Goal: Task Accomplishment & Management: Use online tool/utility

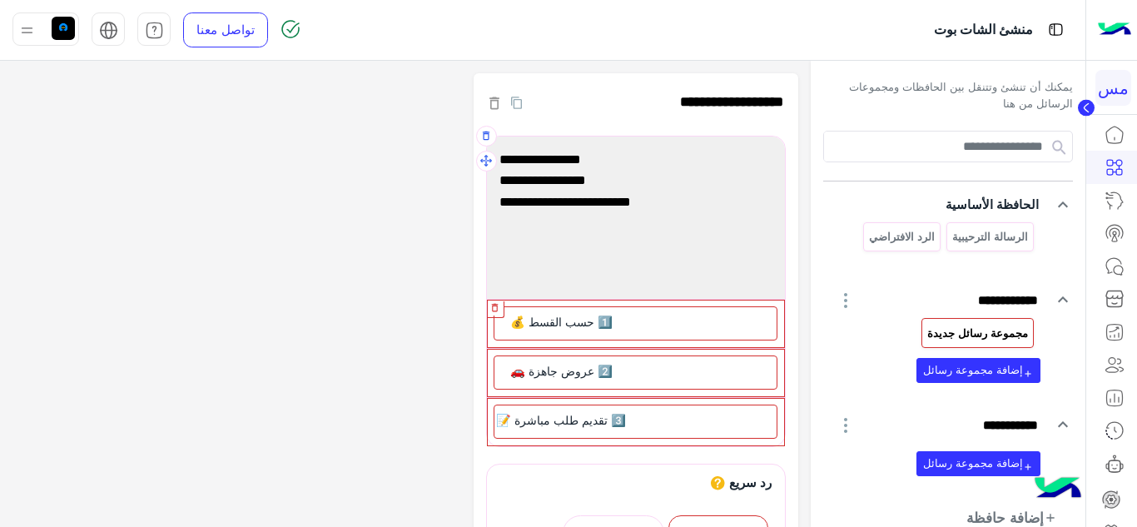
click at [498, 304] on icon "button" at bounding box center [495, 307] width 7 height 8
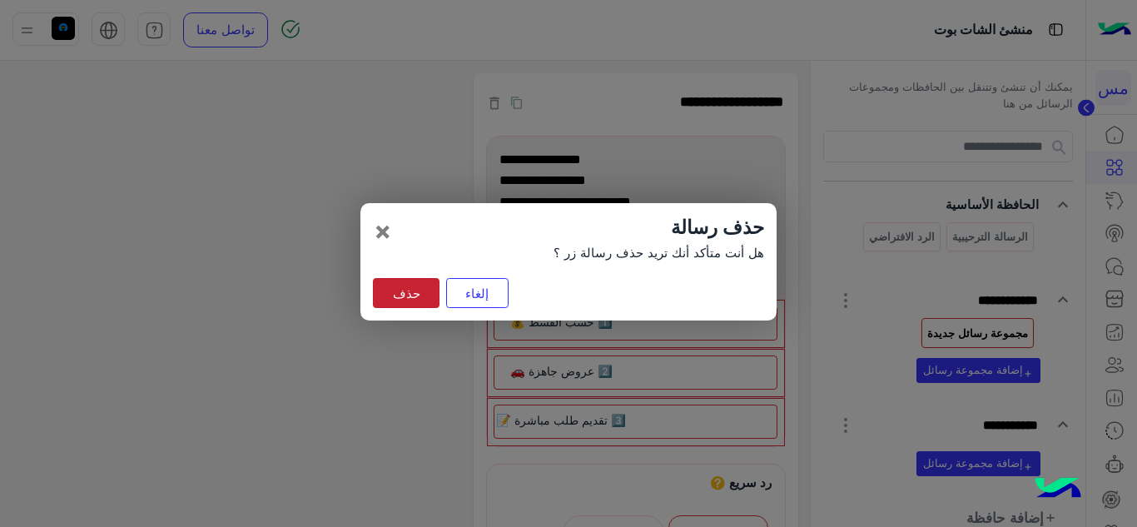
click at [416, 296] on button "حذف" at bounding box center [406, 293] width 67 height 30
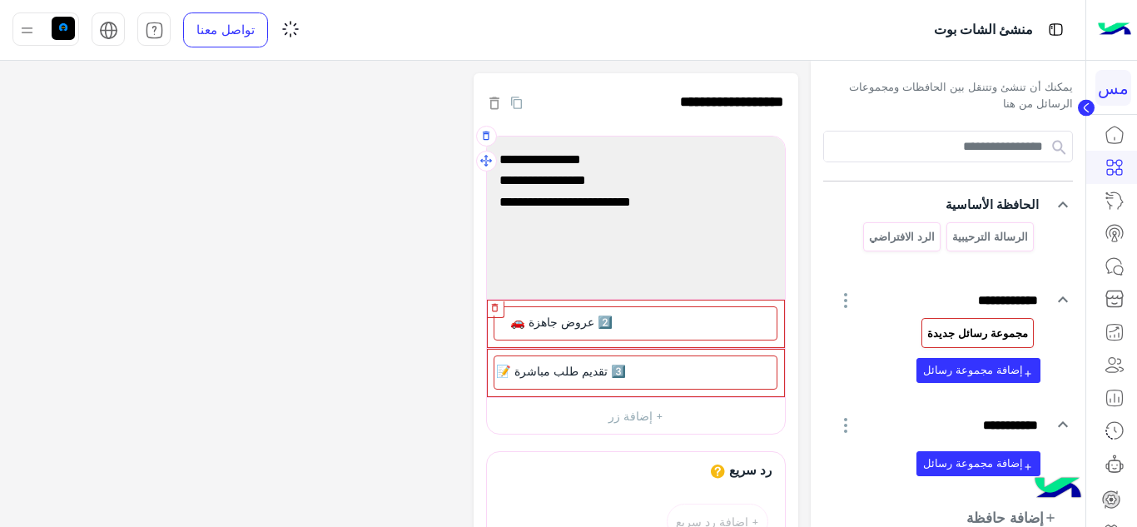
click at [496, 307] on icon "button" at bounding box center [494, 307] width 11 height 11
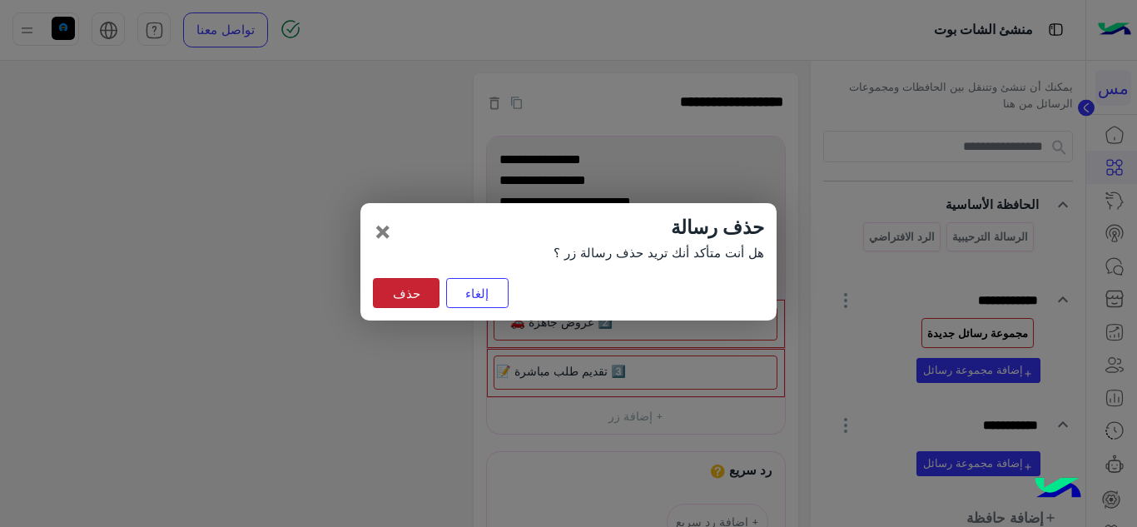
click at [407, 293] on button "حذف" at bounding box center [406, 293] width 67 height 30
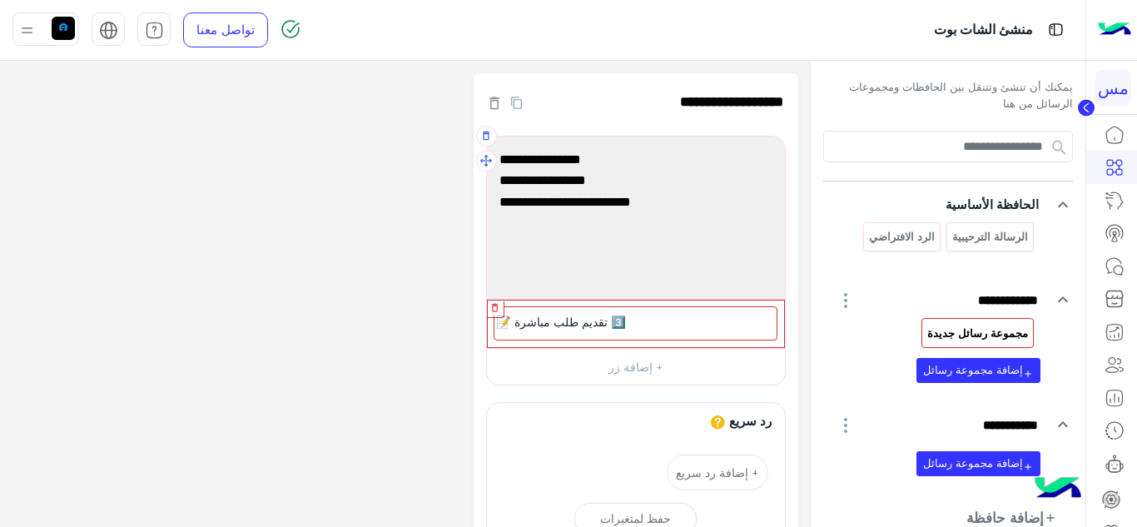
click at [496, 305] on icon "button" at bounding box center [494, 307] width 11 height 11
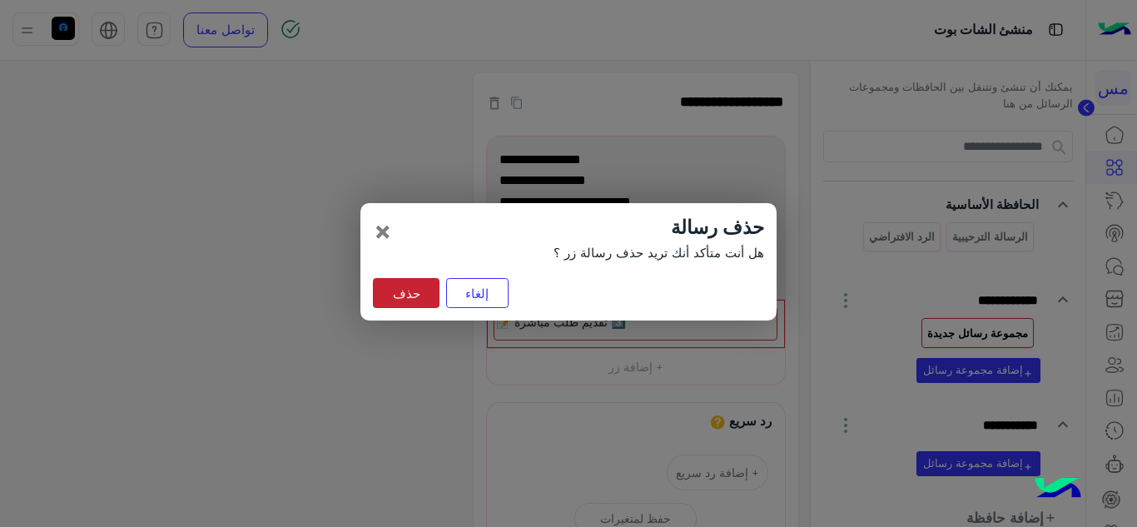
click at [416, 284] on button "حذف" at bounding box center [406, 293] width 67 height 30
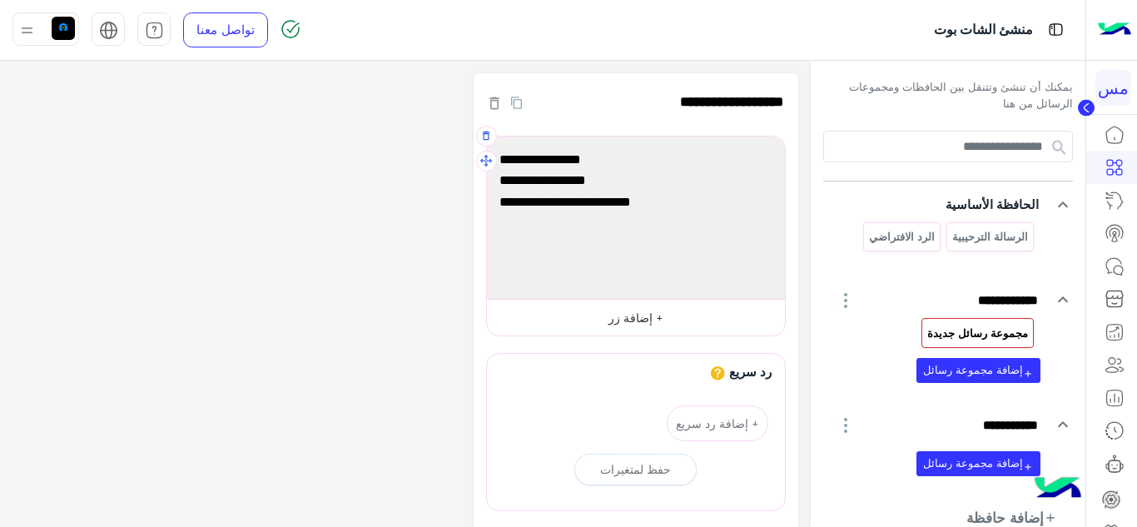
click at [590, 321] on button "+ إضافة زر" at bounding box center [636, 317] width 298 height 37
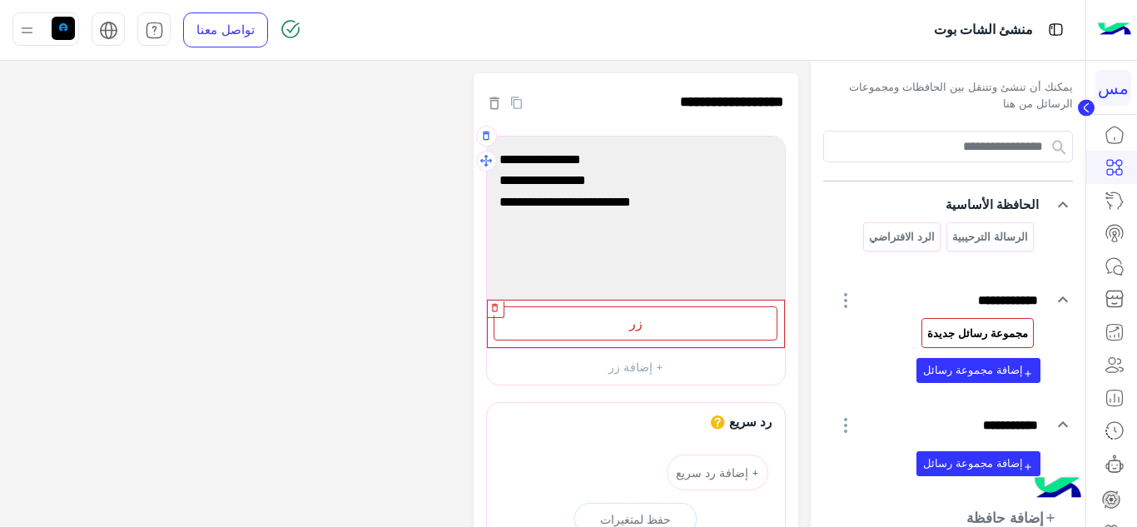
click at [489, 305] on icon "button" at bounding box center [494, 307] width 11 height 11
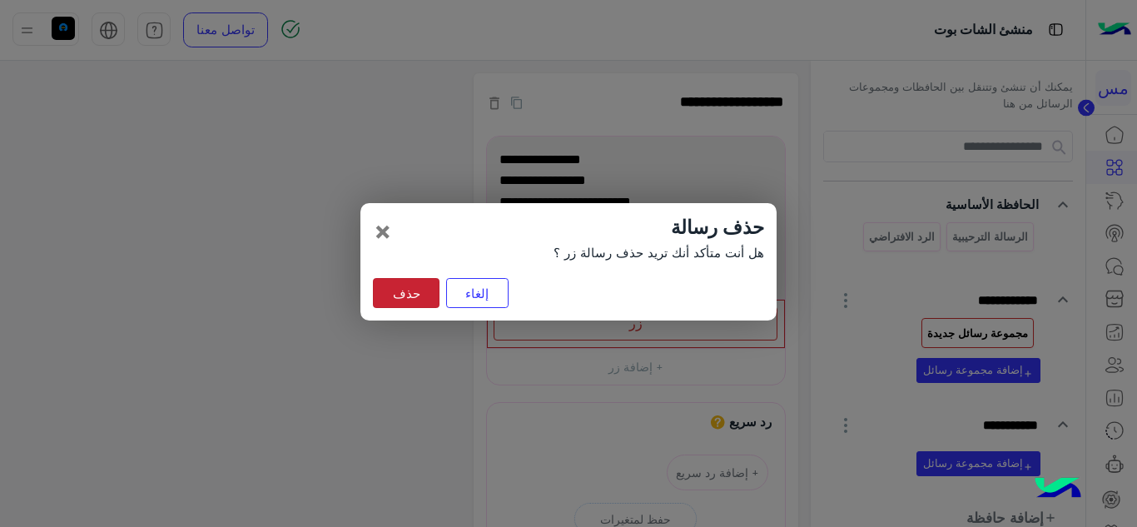
click at [397, 287] on button "حذف" at bounding box center [406, 293] width 67 height 30
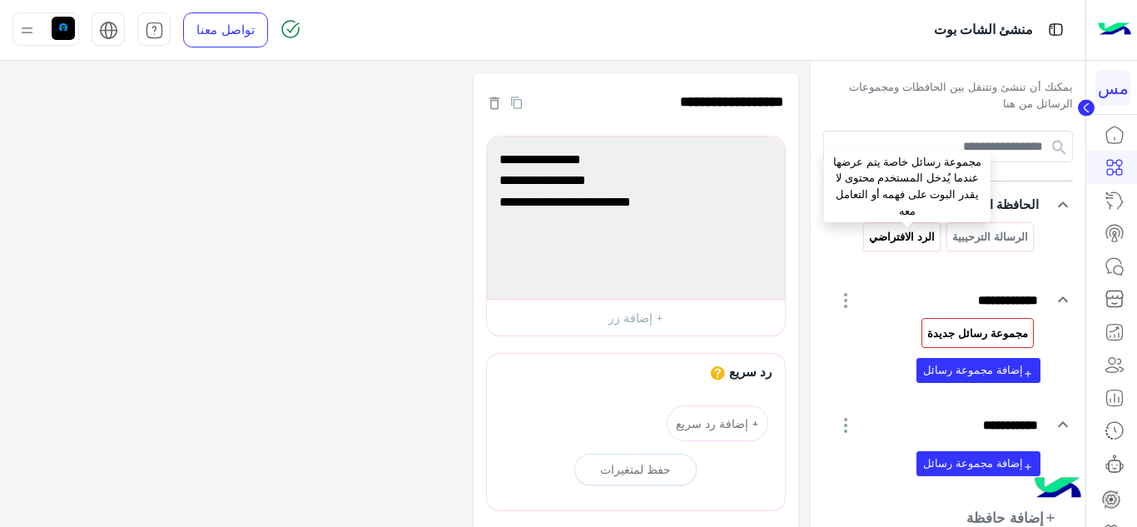
click at [915, 236] on p "الرد الافتراضي" at bounding box center [901, 236] width 68 height 19
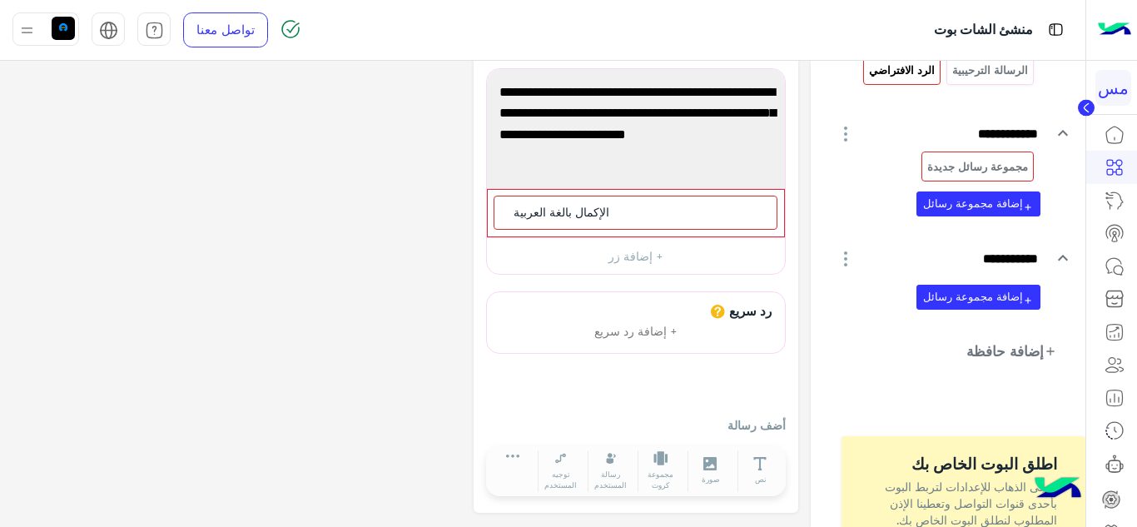
scroll to position [83, 0]
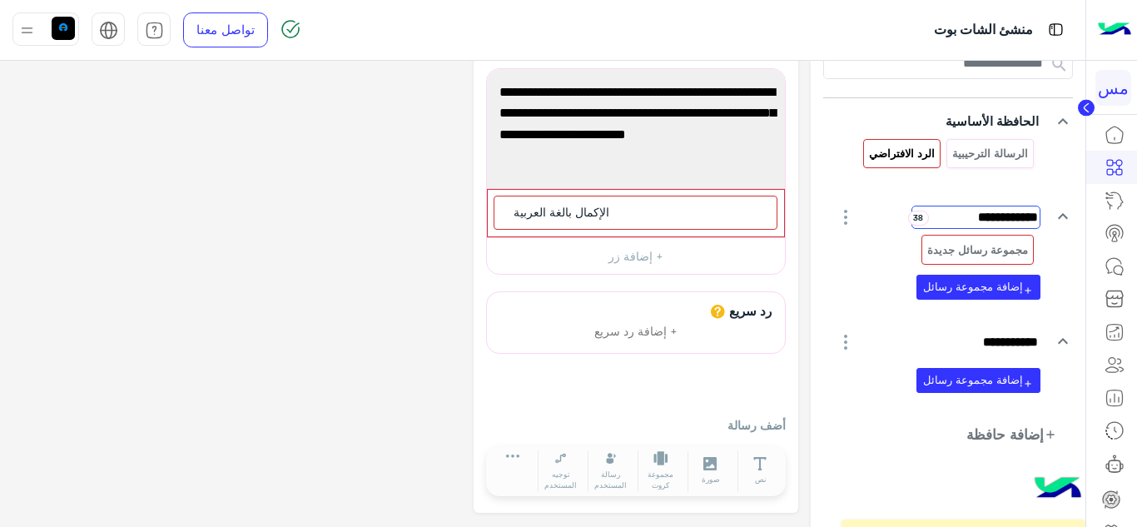
click at [951, 220] on input "**********" at bounding box center [975, 217] width 129 height 23
type input "**********"
click at [947, 251] on p "مجموعة رسائل جديدة" at bounding box center [977, 250] width 103 height 19
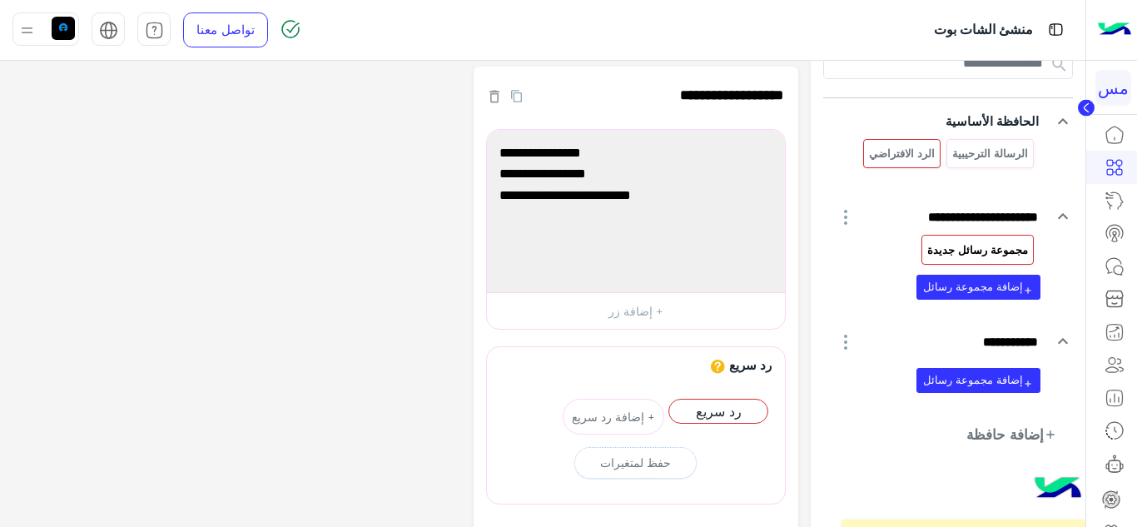
scroll to position [0, 0]
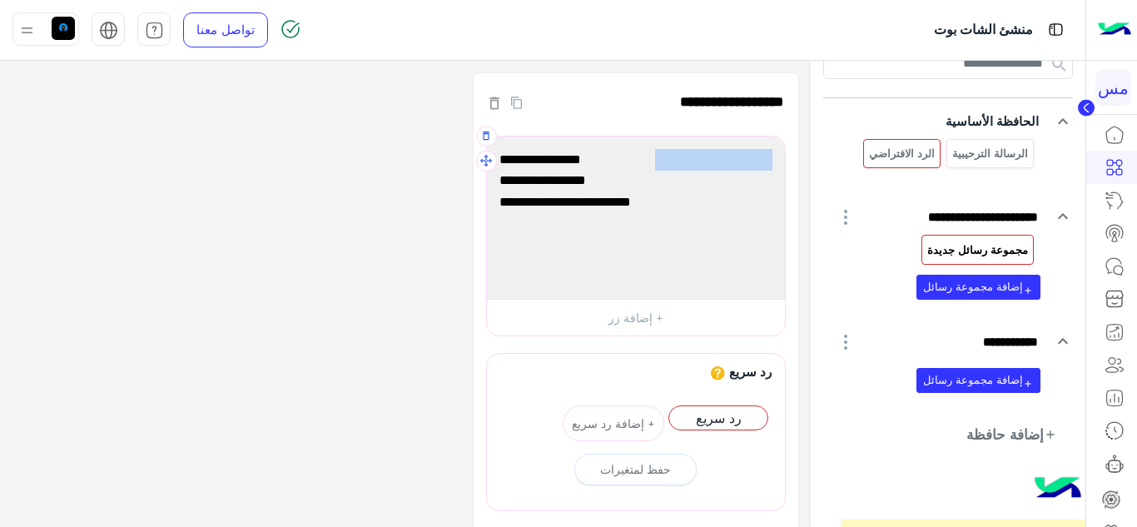
drag, startPoint x: 770, startPoint y: 158, endPoint x: 606, endPoint y: 154, distance: 164.0
click at [606, 154] on span "1️⃣ حسب القسط 💰" at bounding box center [635, 160] width 273 height 22
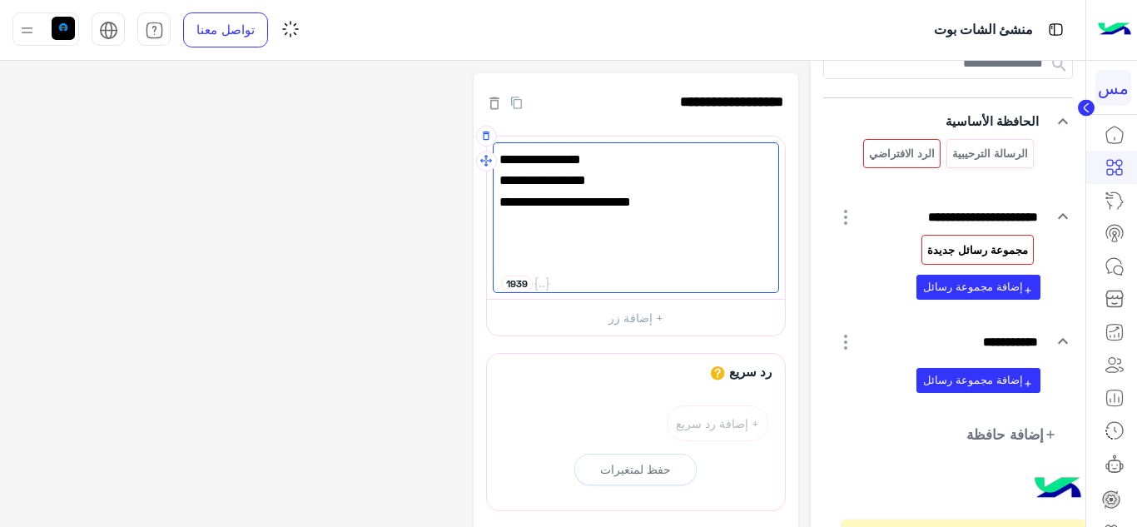
drag, startPoint x: 735, startPoint y: 158, endPoint x: 747, endPoint y: 161, distance: 11.9
click at [747, 161] on span "1️⃣ حسب القسط 💰" at bounding box center [635, 160] width 273 height 22
click at [743, 159] on span "1️⃣ حسب القسط 💰" at bounding box center [635, 160] width 273 height 22
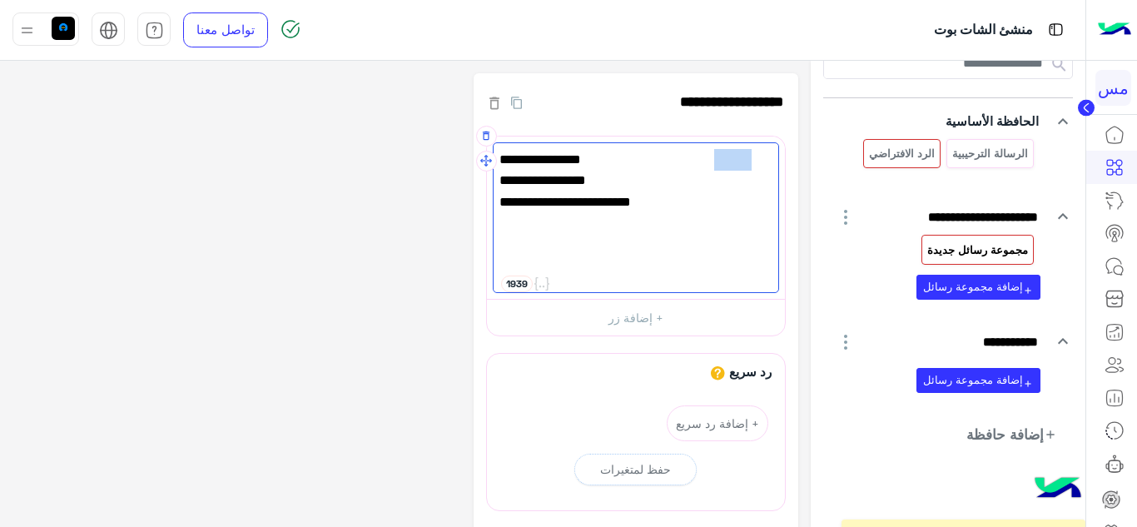
click at [743, 159] on span "1️⃣ حسب القسط 💰" at bounding box center [635, 160] width 273 height 22
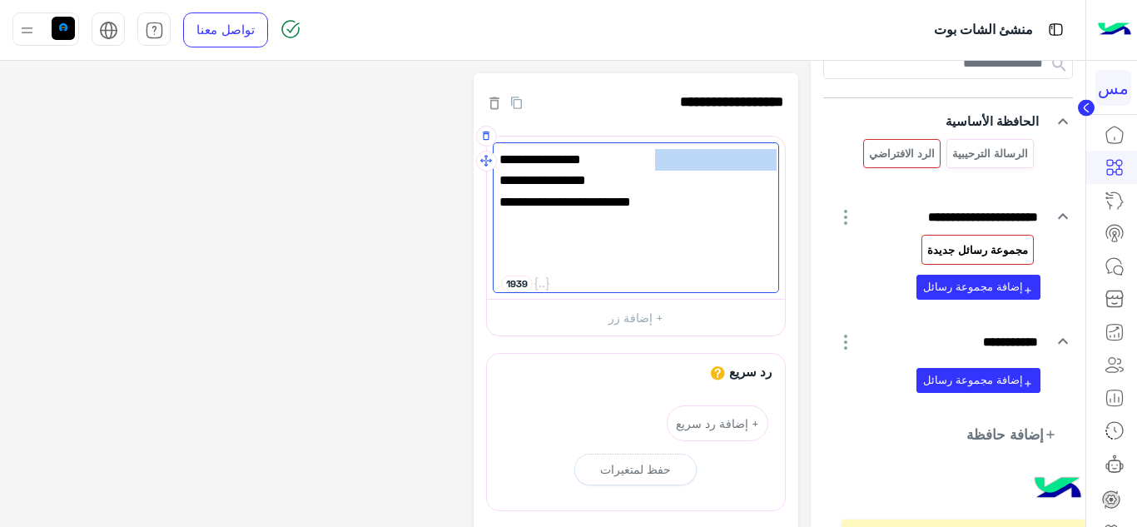
click at [743, 159] on span "1️⃣ حسب القسط 💰" at bounding box center [635, 160] width 273 height 22
click at [810, 176] on div "**********" at bounding box center [405, 403] width 811 height 685
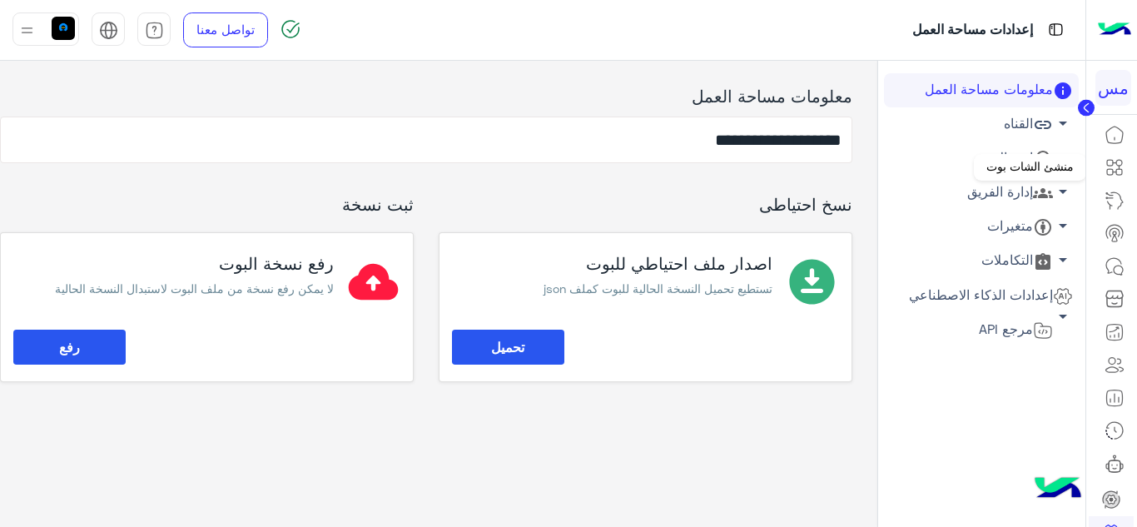
click at [1116, 161] on icon at bounding box center [1115, 167] width 20 height 20
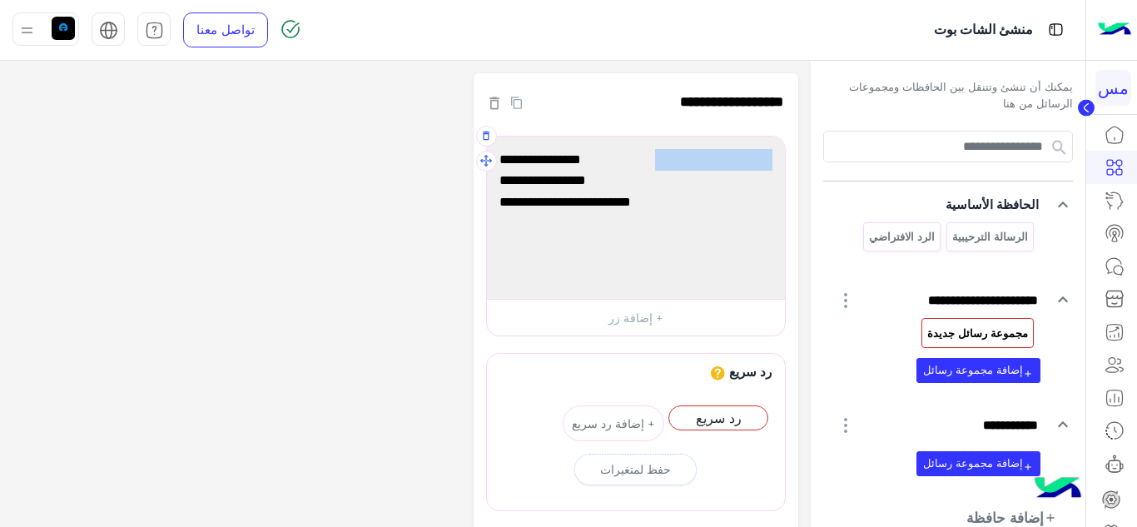
drag, startPoint x: 652, startPoint y: 162, endPoint x: 763, endPoint y: 161, distance: 111.6
click at [763, 161] on span "1️⃣ حسب القسط 💰" at bounding box center [635, 160] width 273 height 22
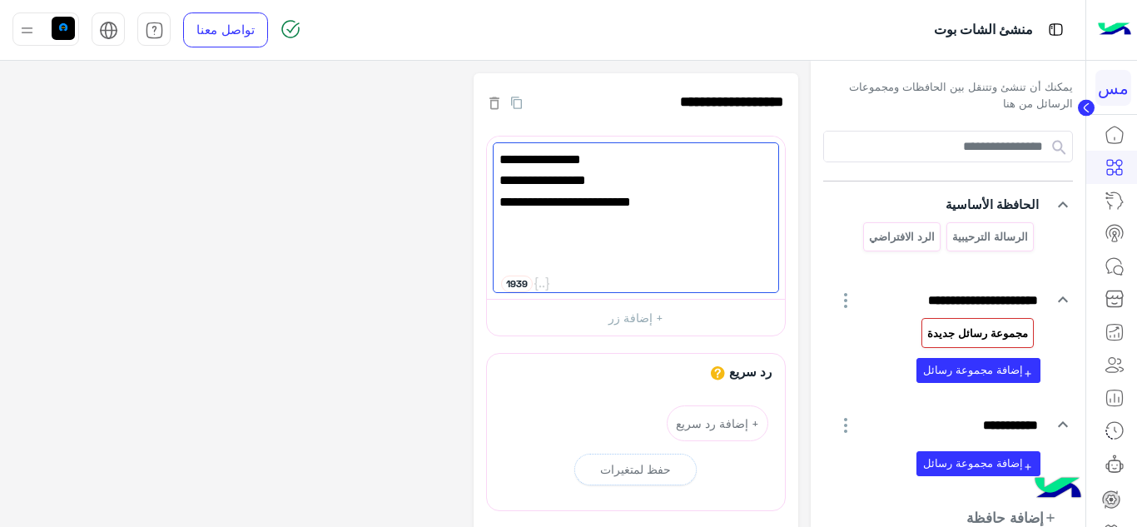
drag, startPoint x: 763, startPoint y: 161, endPoint x: 801, endPoint y: 202, distance: 56.0
click at [801, 202] on div "**********" at bounding box center [405, 403] width 811 height 685
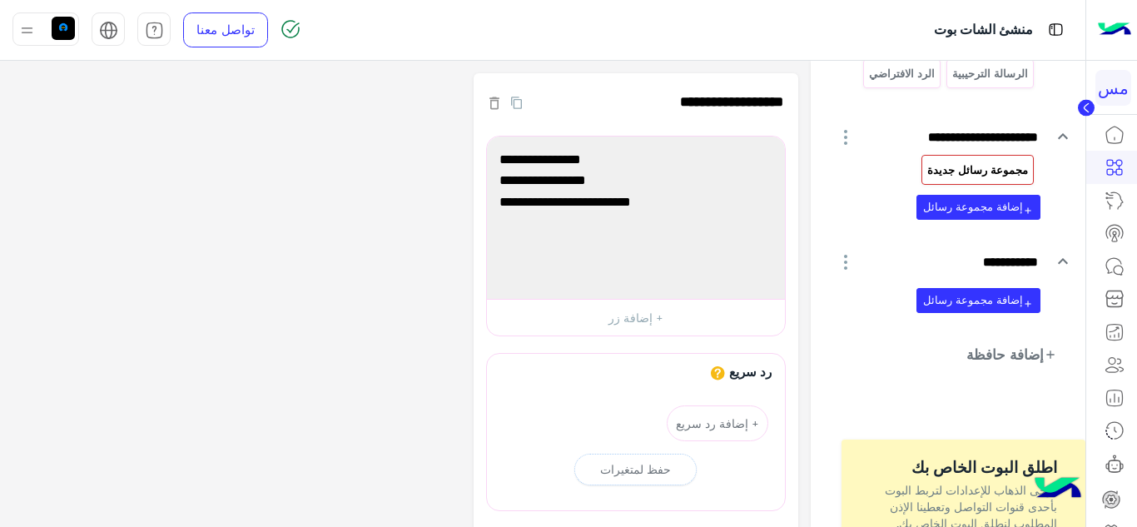
scroll to position [166, 0]
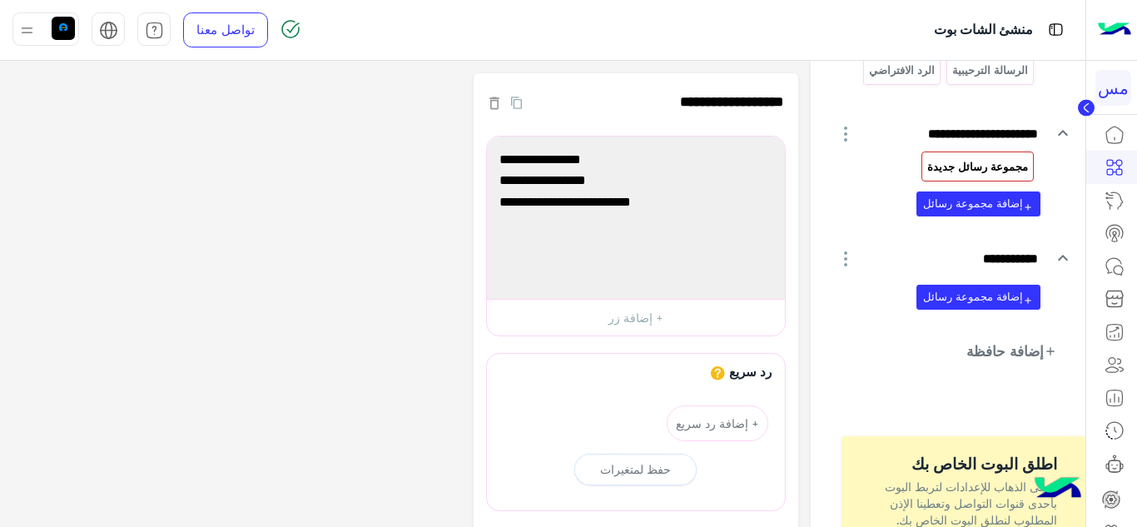
click at [847, 258] on icon "button" at bounding box center [845, 258] width 3 height 15
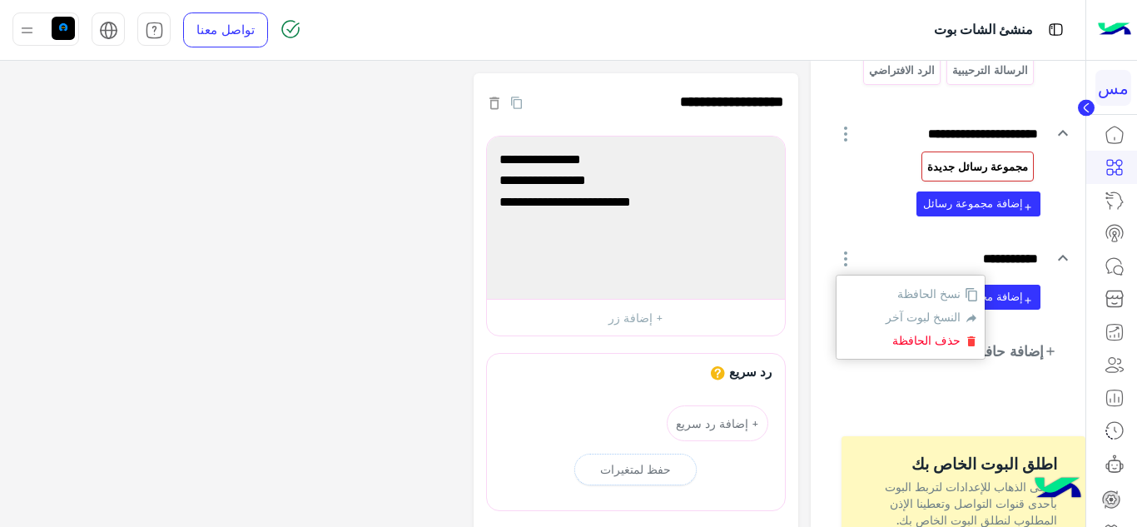
click at [872, 233] on div "**********" at bounding box center [948, 215] width 250 height 187
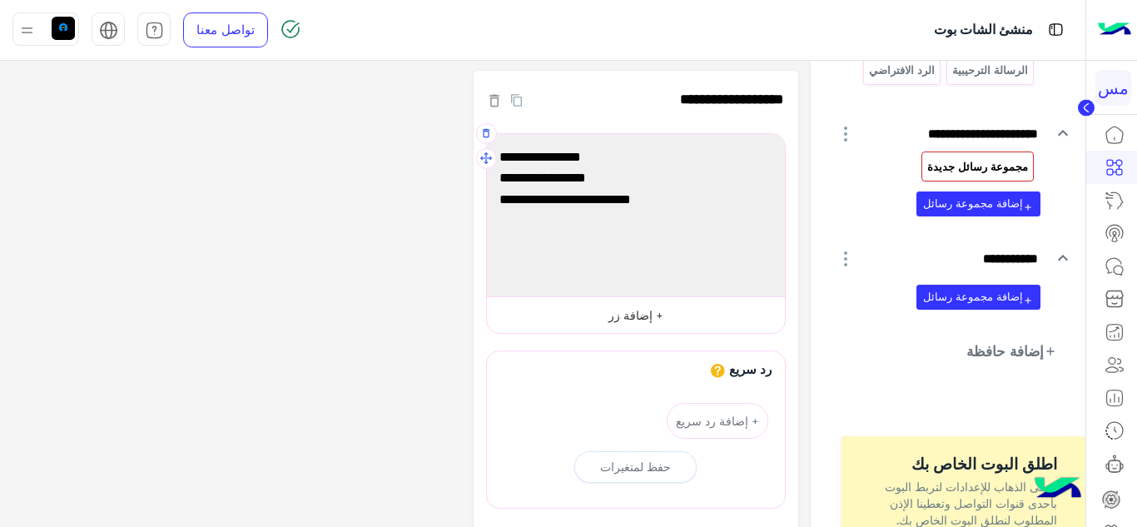
scroll to position [0, 0]
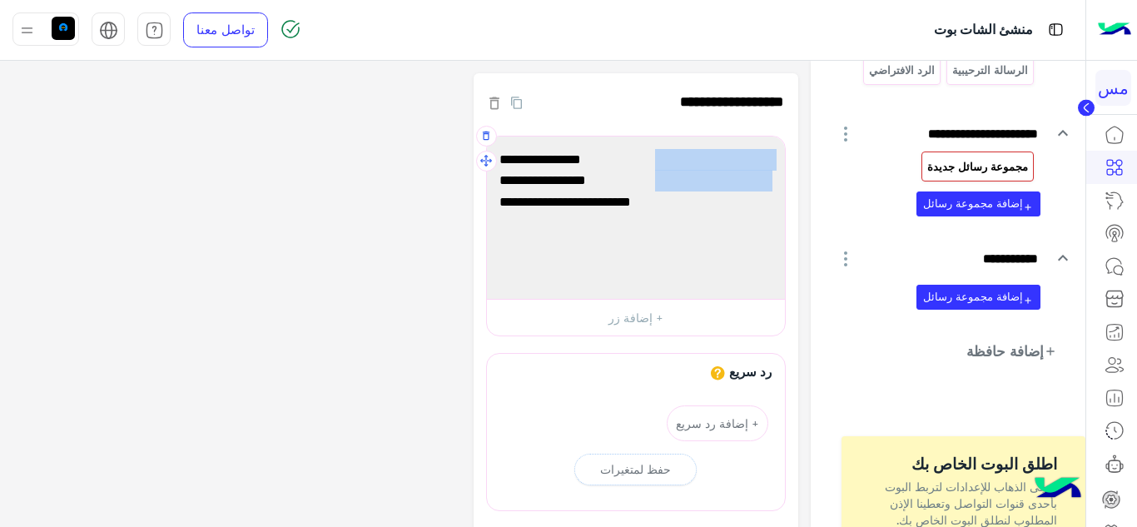
drag, startPoint x: 648, startPoint y: 175, endPoint x: 767, endPoint y: 154, distance: 120.0
click at [767, 154] on div "1️⃣ حسب القسط 💰 2️⃣ عروض جاهزة 🚗 3️⃣ تقديم طلب مباشرة 📝" at bounding box center [636, 217] width 286 height 151
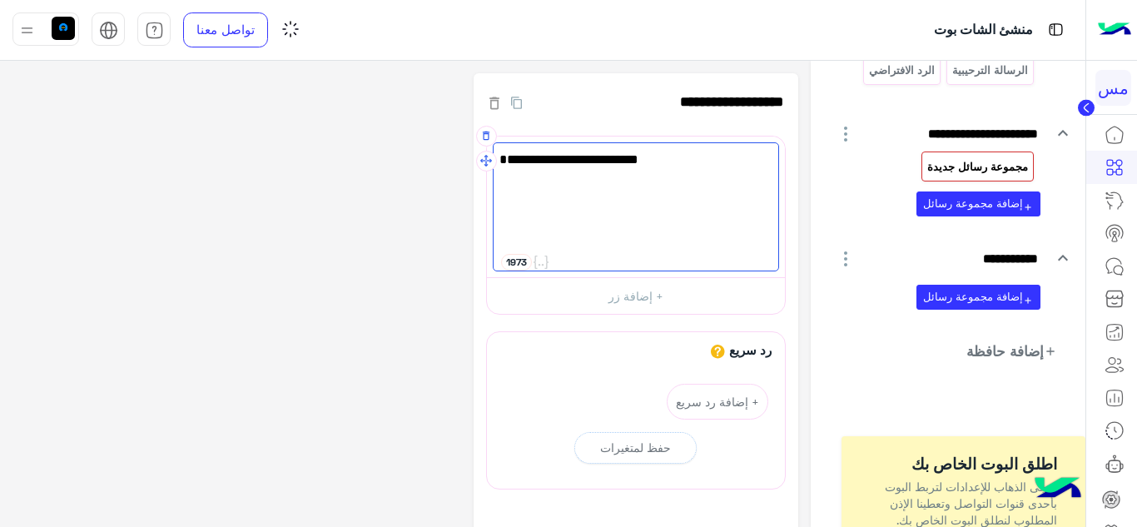
type textarea "**********"
click at [719, 182] on span "3️⃣ تقديم طلب مباشرة 📝" at bounding box center [635, 181] width 273 height 22
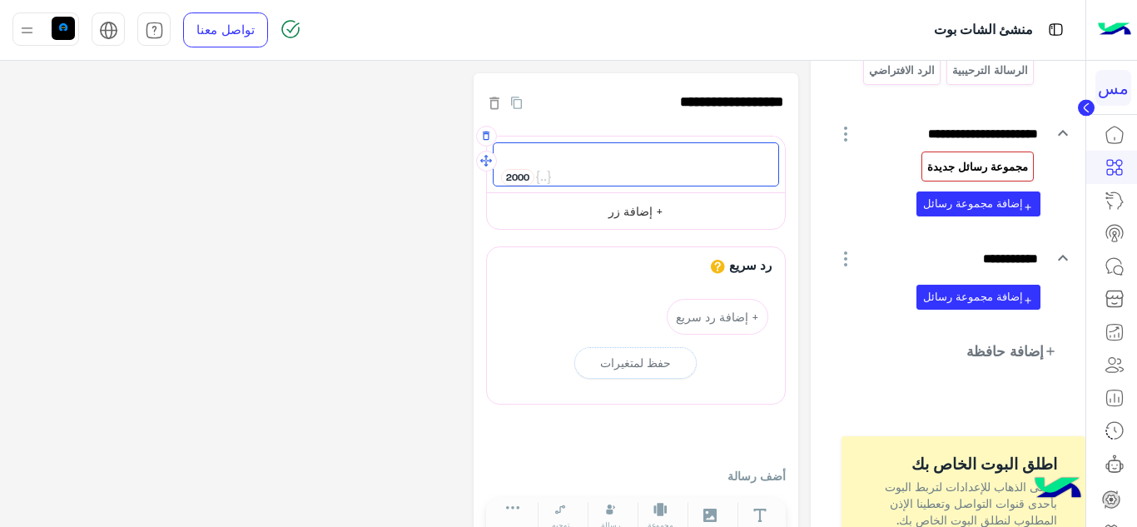
paste textarea "**********"
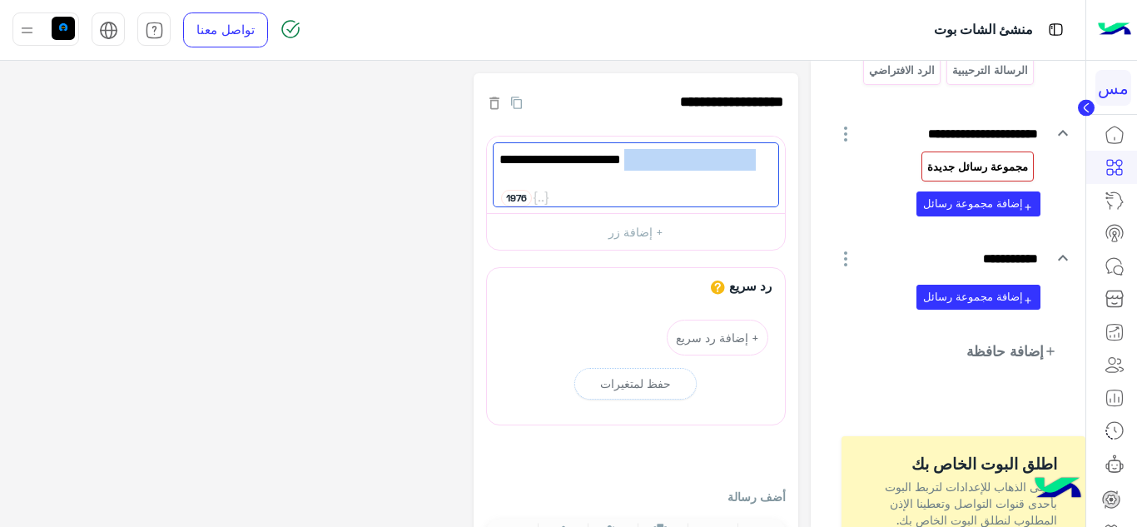
drag, startPoint x: 756, startPoint y: 156, endPoint x: 772, endPoint y: 166, distance: 19.0
click at [772, 166] on div "3️⃣ تقديم طلب مباشرة 📝" at bounding box center [636, 174] width 286 height 65
click at [766, 166] on span "3️⃣ تقديم طلب مباشرة 📝" at bounding box center [635, 160] width 273 height 22
drag, startPoint x: 755, startPoint y: 156, endPoint x: 768, endPoint y: 162, distance: 14.9
click at [768, 162] on span "3️⃣ تقديم طلب مباشرة 📝" at bounding box center [635, 160] width 273 height 22
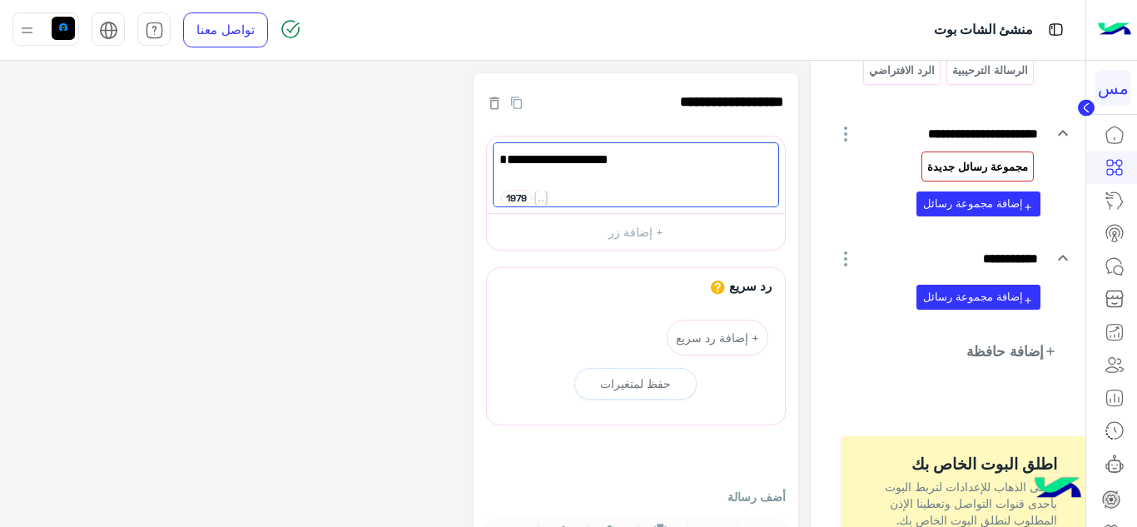
type textarea "**********"
click at [762, 190] on div "تقديم طلب مباشرة 📝" at bounding box center [636, 174] width 286 height 65
click at [743, 185] on div "تقديم طلب مباشرة 📝" at bounding box center [636, 174] width 286 height 65
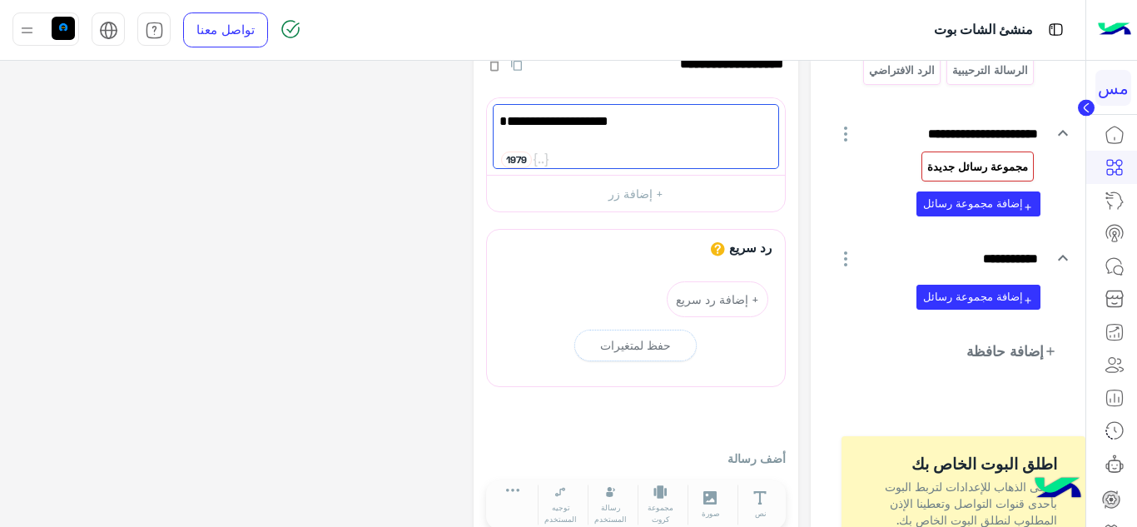
scroll to position [72, 0]
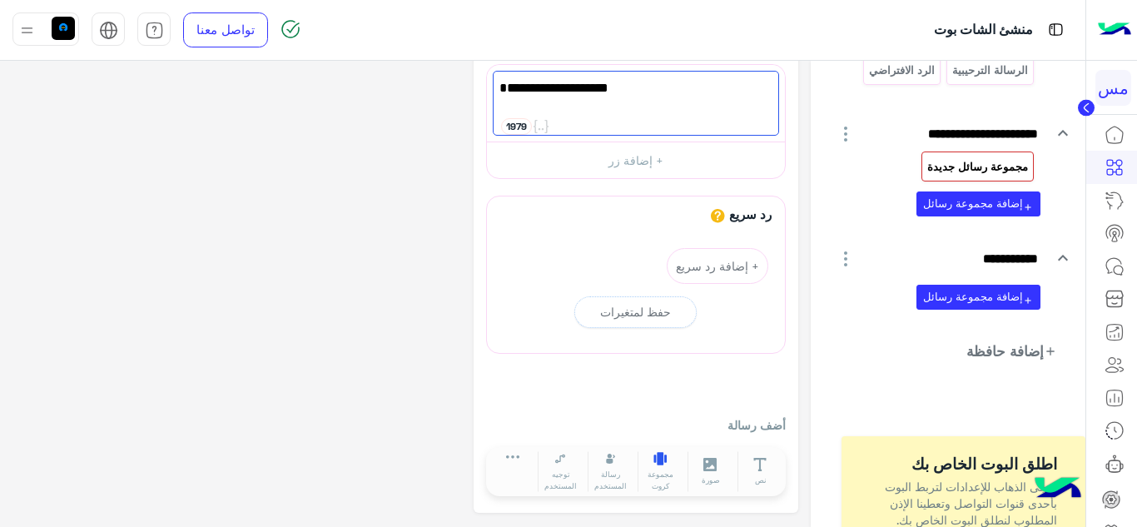
click at [663, 464] on icon at bounding box center [660, 458] width 13 height 13
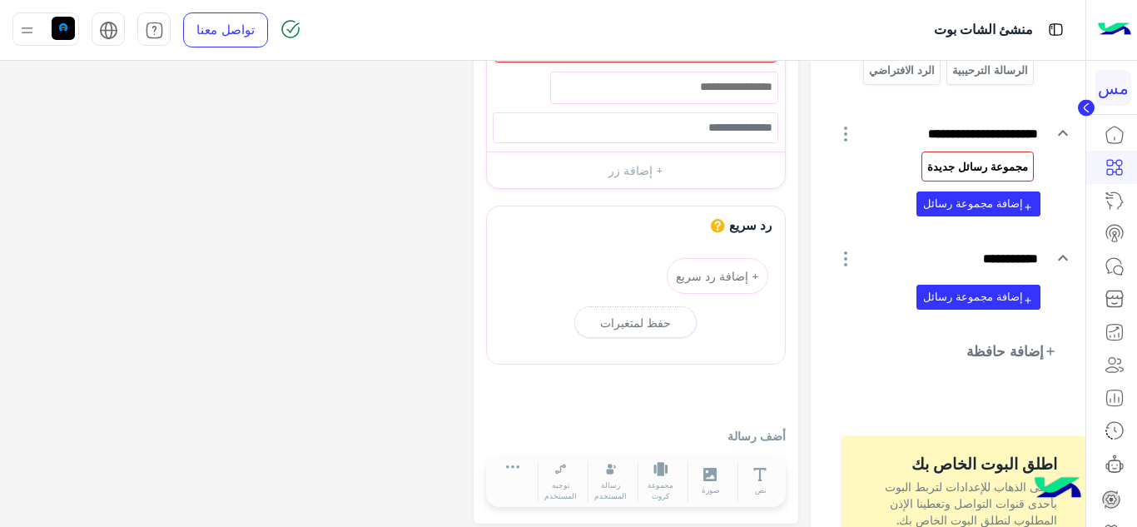
scroll to position [454, 0]
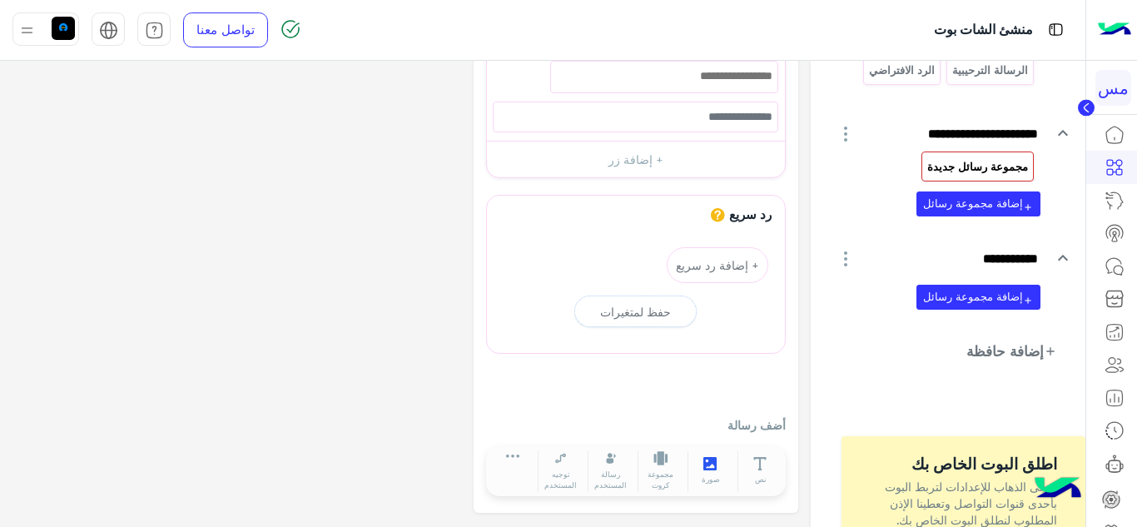
click at [712, 469] on icon at bounding box center [710, 464] width 14 height 14
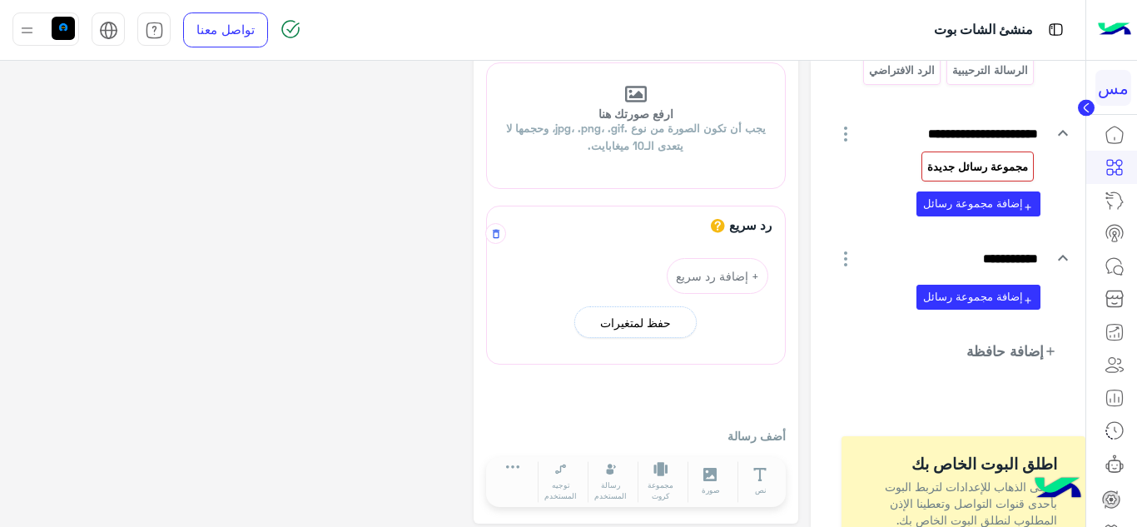
scroll to position [593, 0]
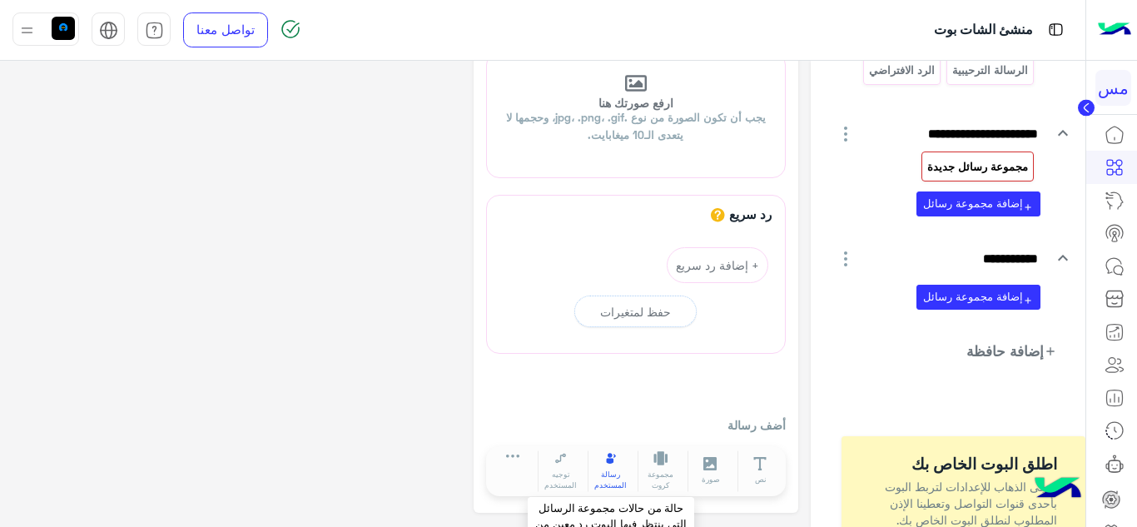
click at [610, 475] on span "رسالة المستخدم" at bounding box center [611, 480] width 45 height 22
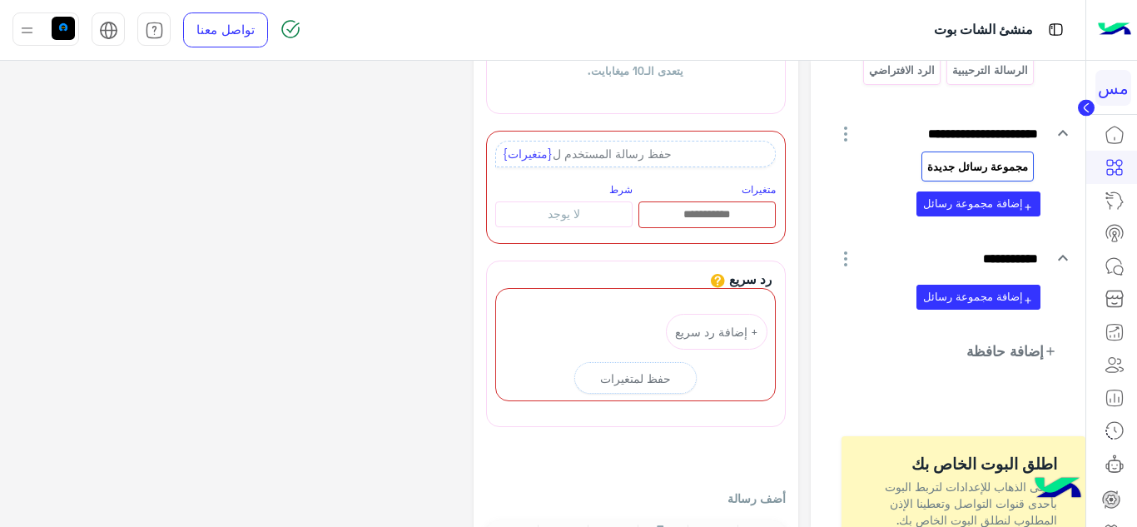
scroll to position [730, 0]
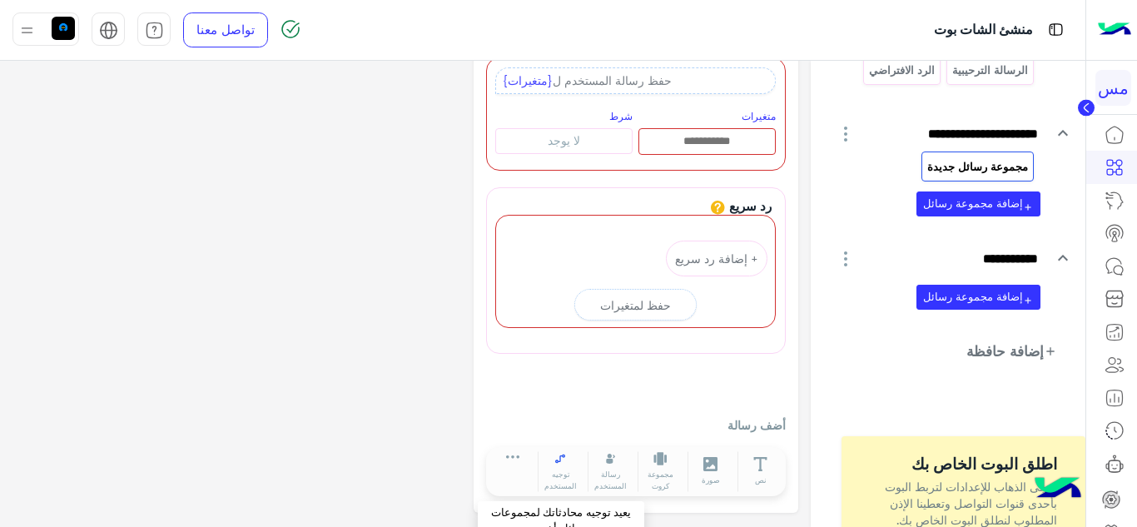
click at [562, 454] on icon at bounding box center [561, 459] width 14 height 14
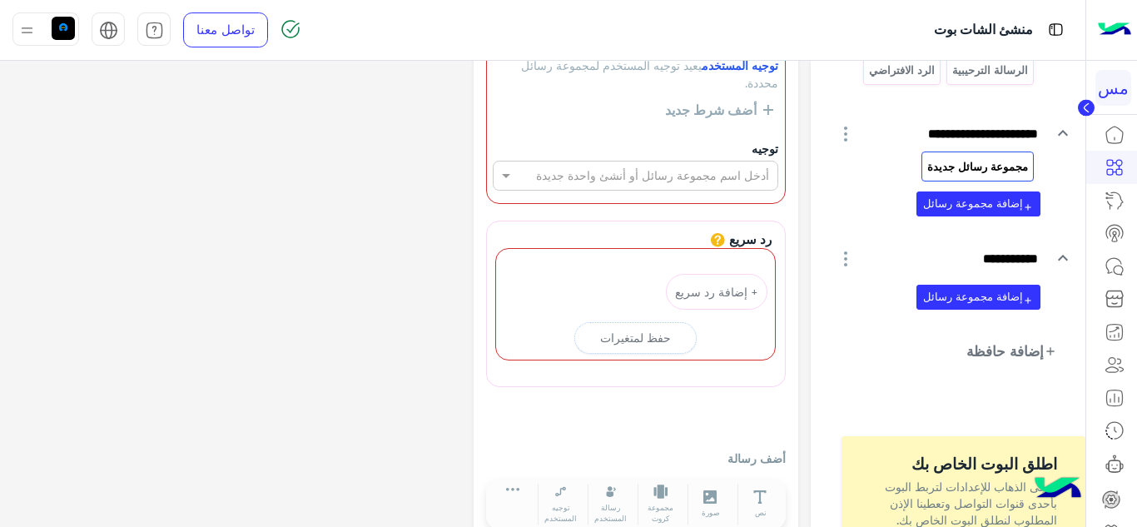
scroll to position [906, 0]
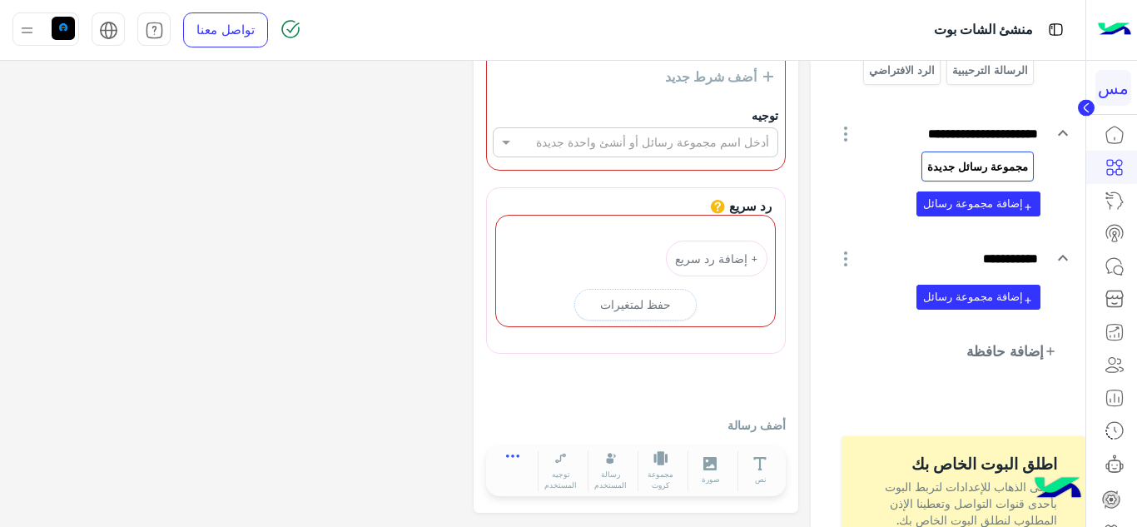
click at [518, 452] on button at bounding box center [512, 459] width 47 height 19
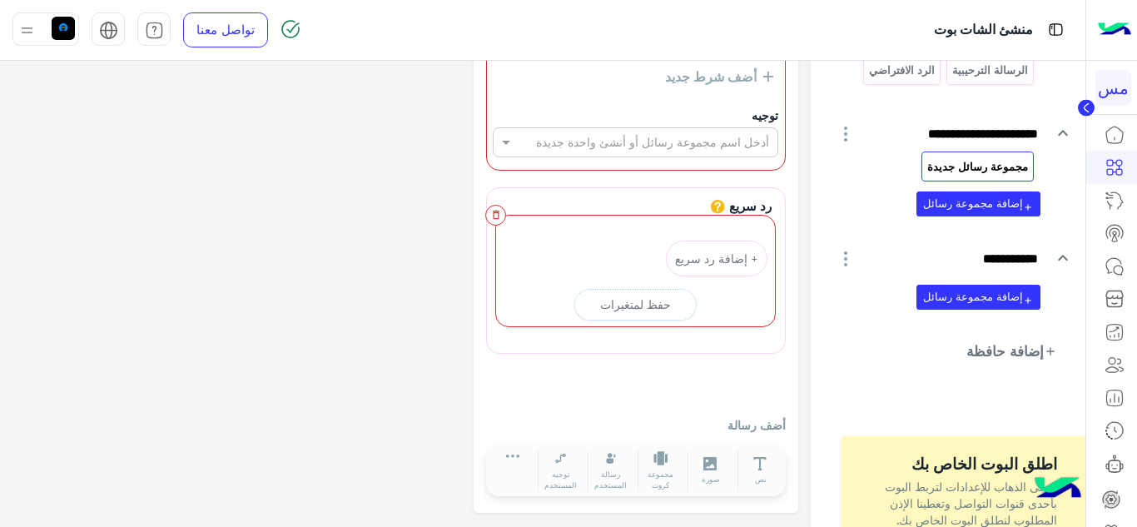
click at [494, 216] on icon "button" at bounding box center [496, 215] width 12 height 12
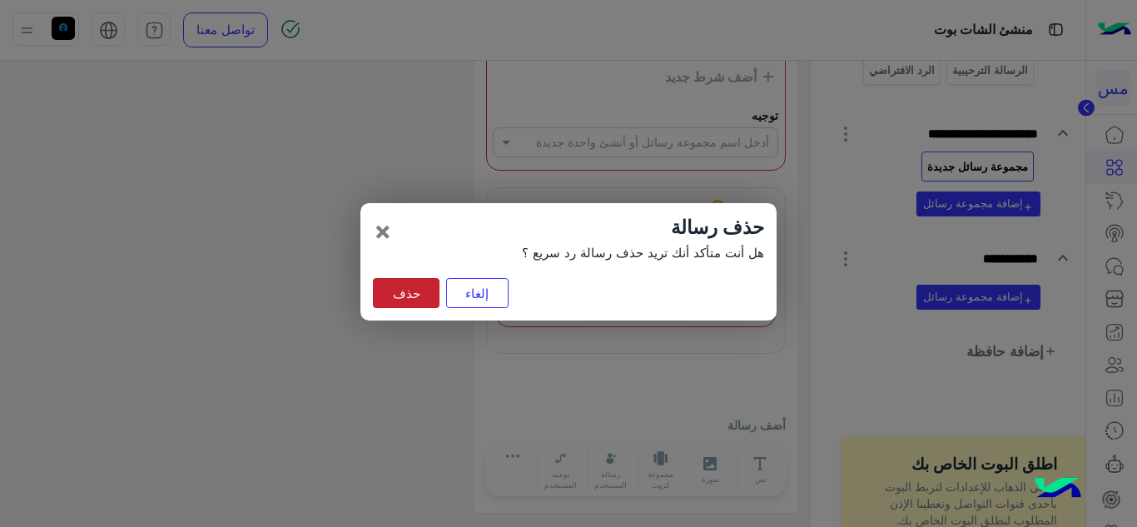
click at [427, 296] on button "حذف" at bounding box center [406, 293] width 67 height 30
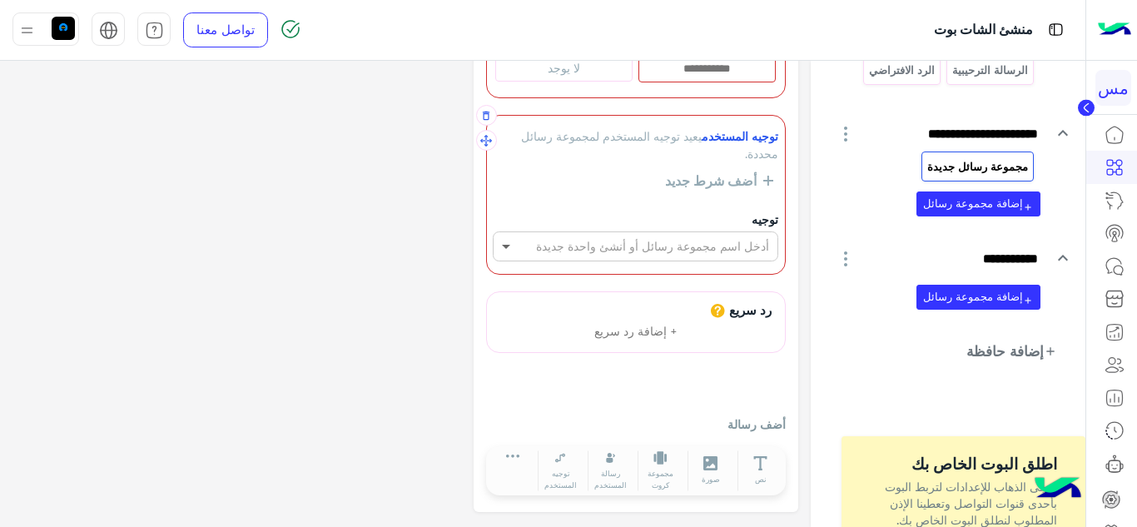
click at [512, 246] on span at bounding box center [504, 245] width 21 height 17
click at [484, 117] on icon "button" at bounding box center [486, 116] width 12 height 12
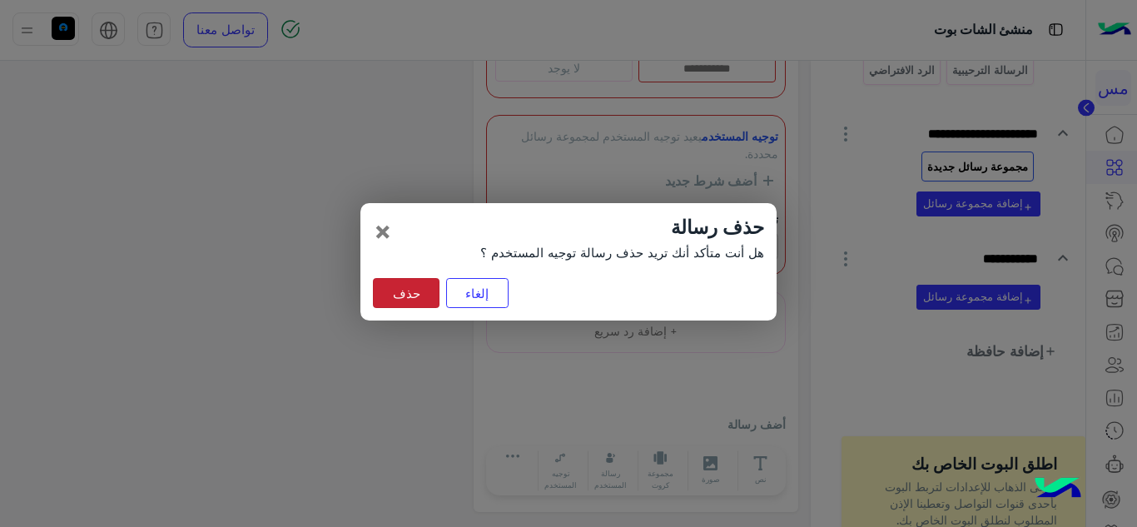
click at [422, 290] on button "حذف" at bounding box center [406, 293] width 67 height 30
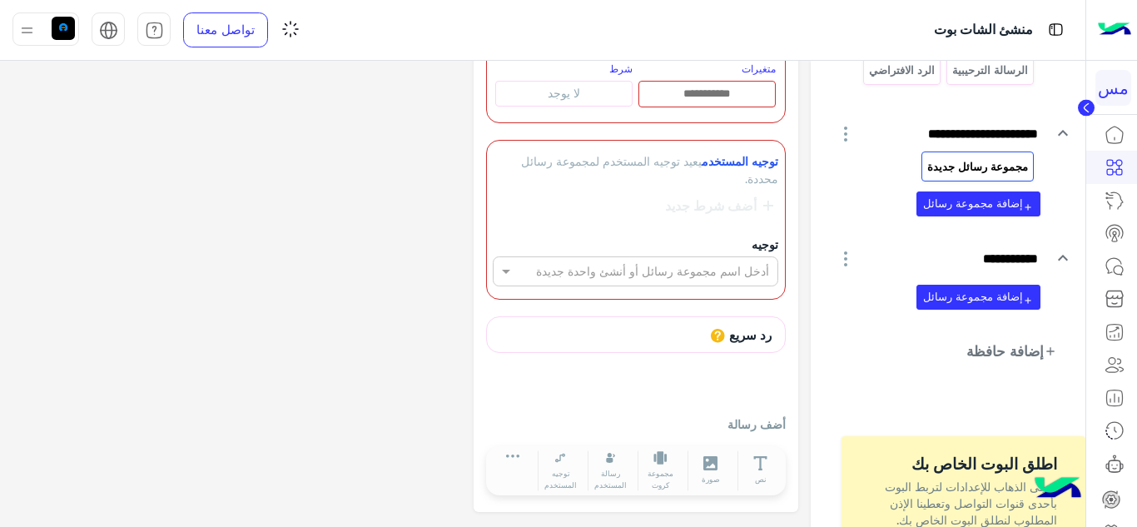
scroll to position [548, 0]
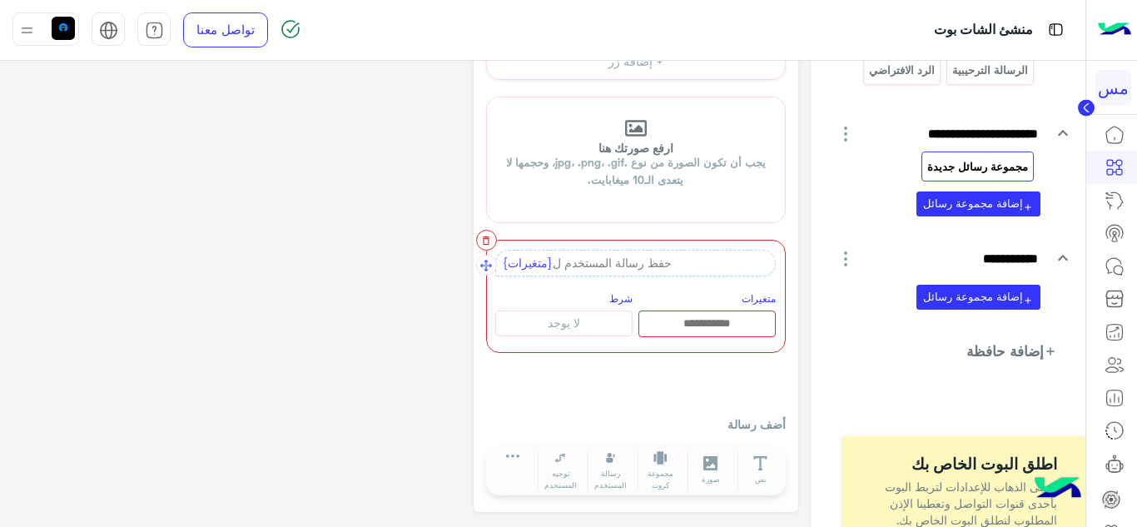
click at [488, 238] on icon "button" at bounding box center [486, 240] width 7 height 9
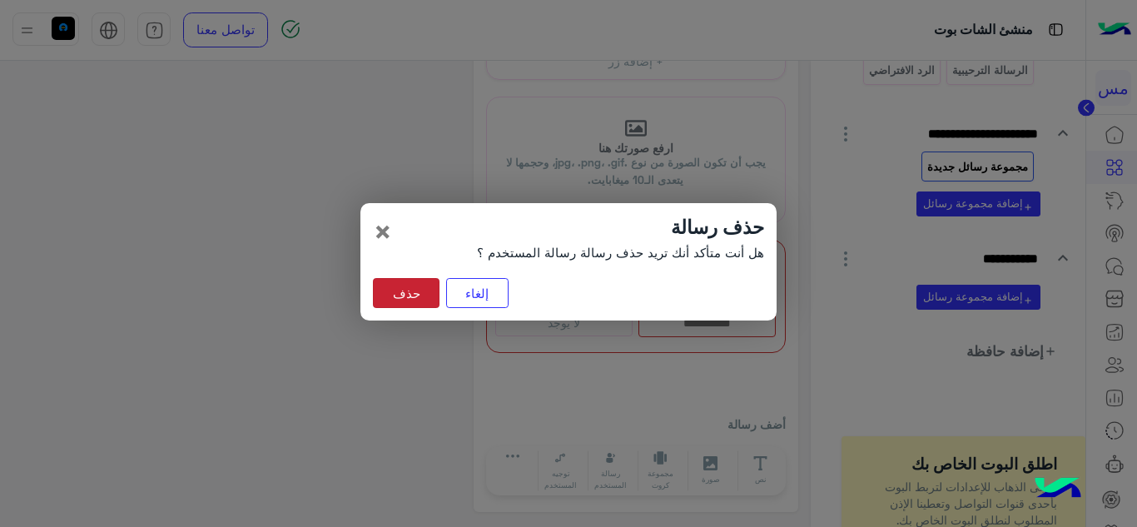
click at [410, 296] on button "حذف" at bounding box center [406, 293] width 67 height 30
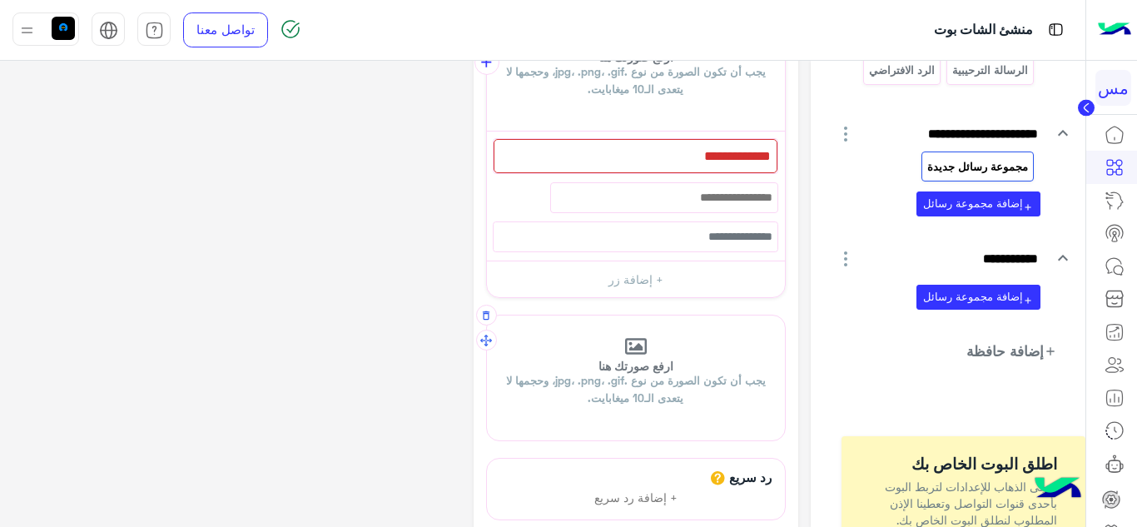
scroll to position [413, 0]
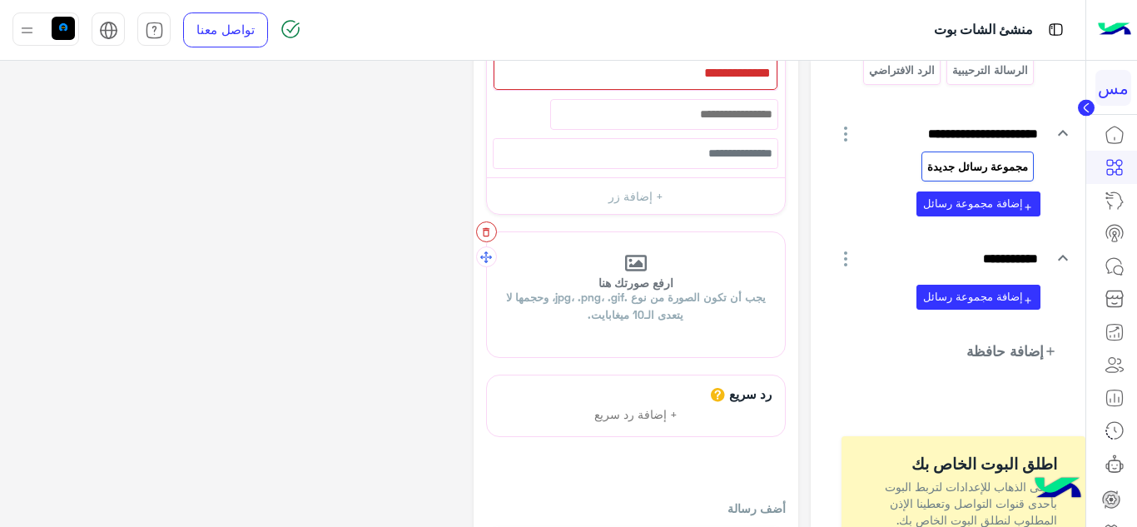
click at [484, 231] on icon "button" at bounding box center [486, 232] width 7 height 9
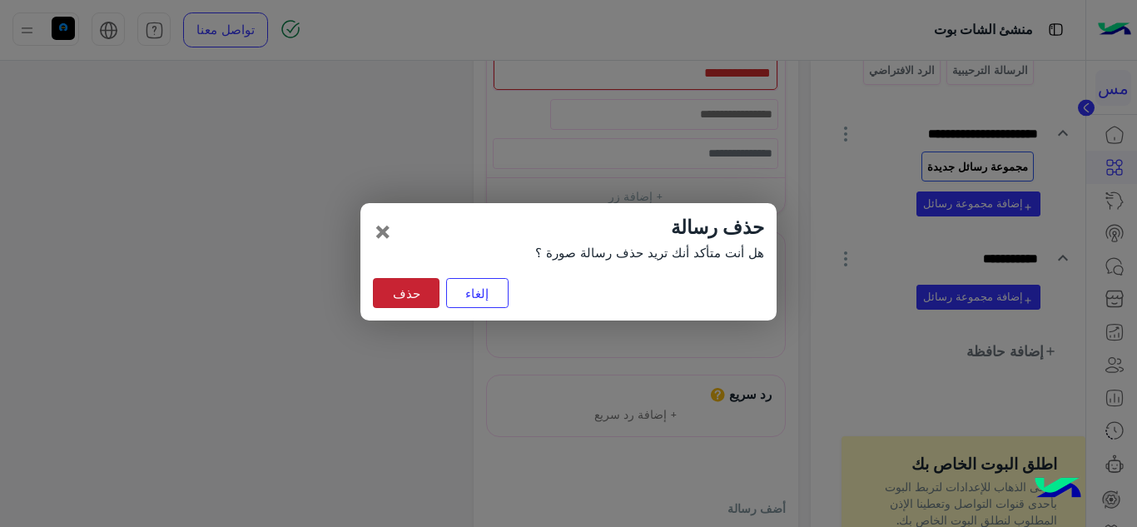
click at [402, 293] on button "حذف" at bounding box center [406, 293] width 67 height 30
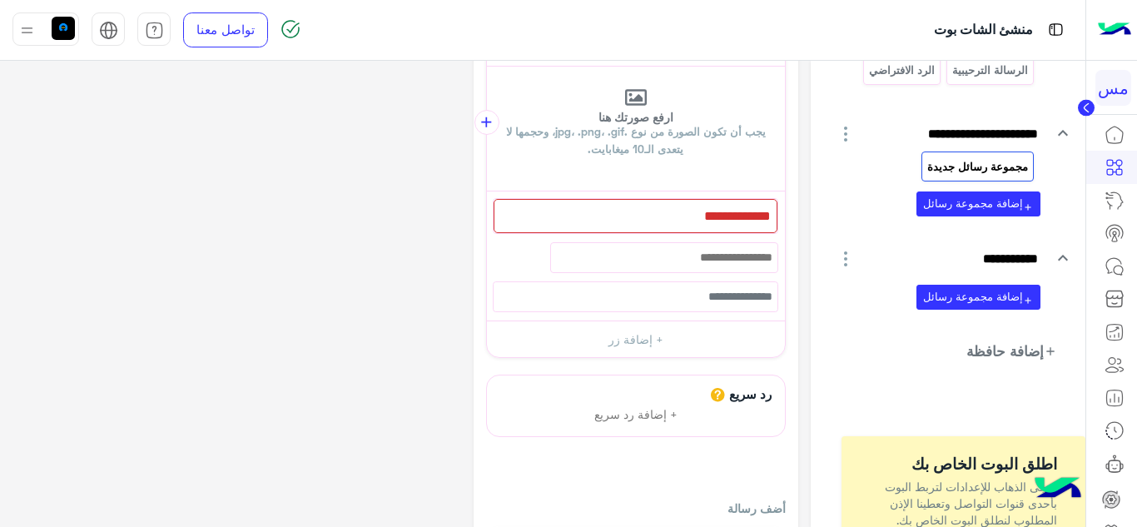
scroll to position [186, 0]
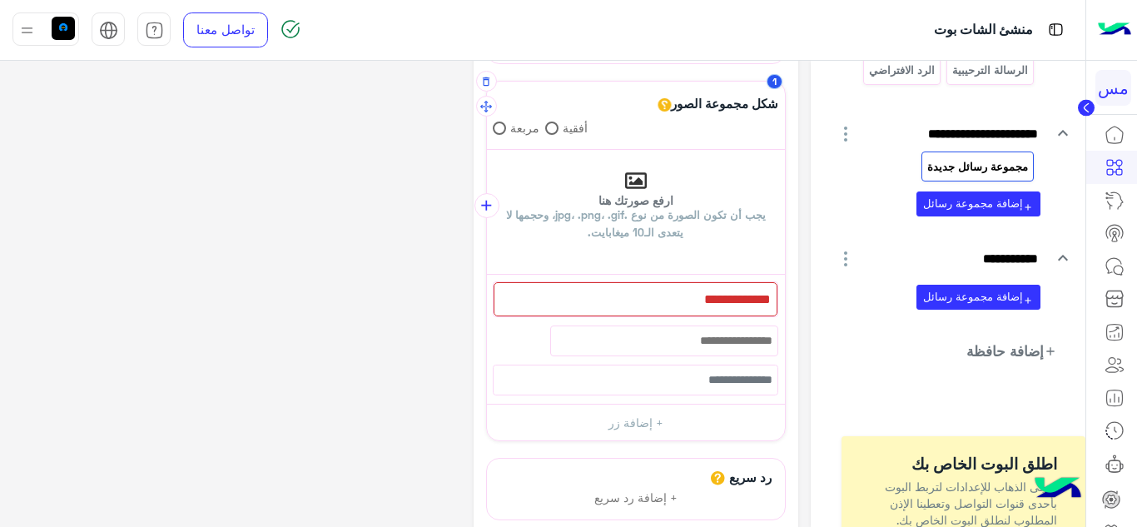
click at [633, 181] on icon at bounding box center [636, 181] width 22 height 20
click at [784, 150] on input "ارفع صورتك هنا يجب أن تكون الصورة من نوع .jpg، .png، .gif، وحجمها لا يتعدى الـ1…" at bounding box center [784, 150] width 0 height 0
type input "**********"
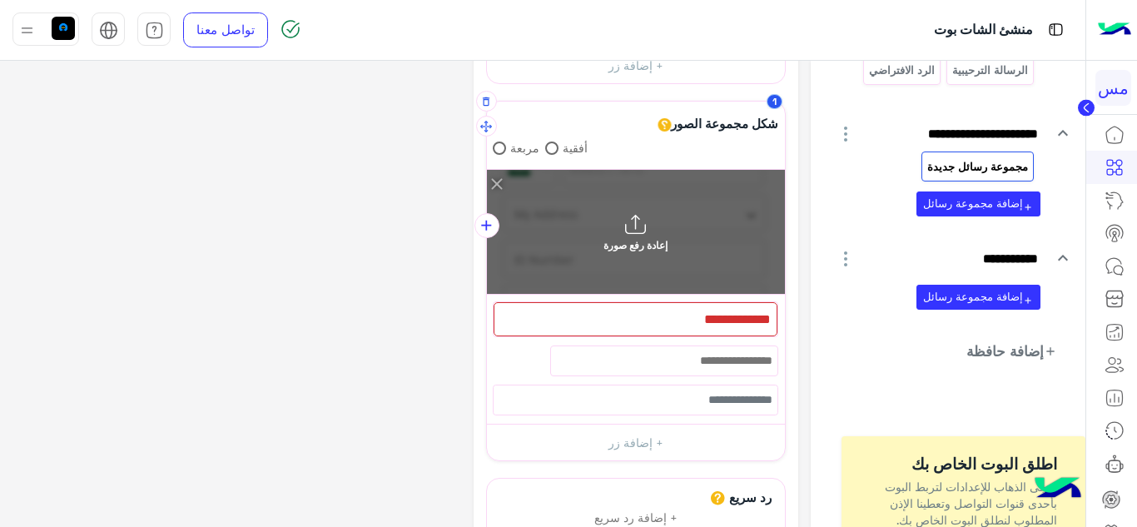
scroll to position [83, 0]
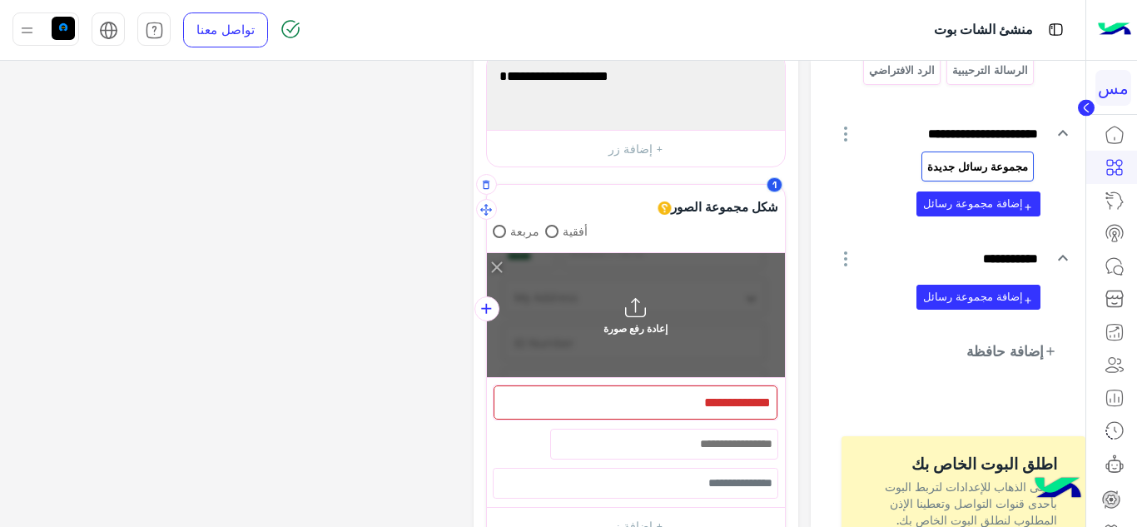
click at [580, 277] on div "إعادة رفع صورة" at bounding box center [636, 315] width 298 height 125
click at [784, 253] on input "إعادة رفع صورة" at bounding box center [784, 253] width 0 height 0
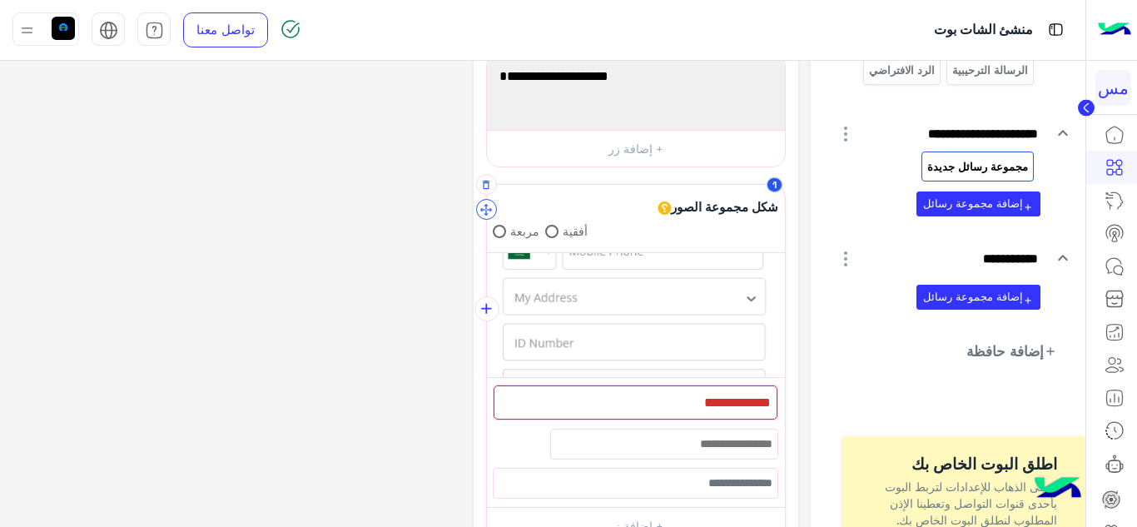
click at [487, 212] on icon "button" at bounding box center [486, 210] width 12 height 12
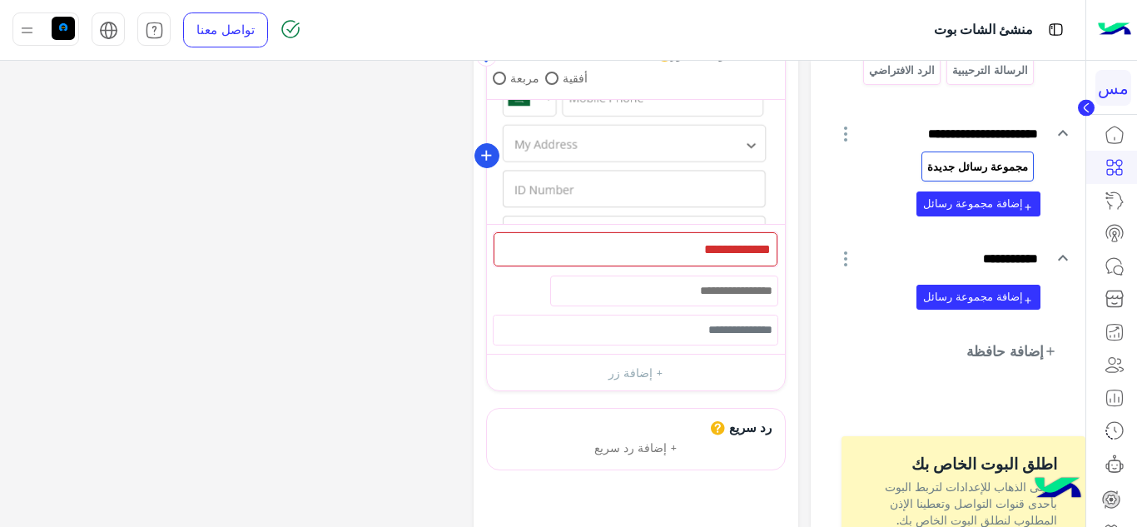
scroll to position [250, 0]
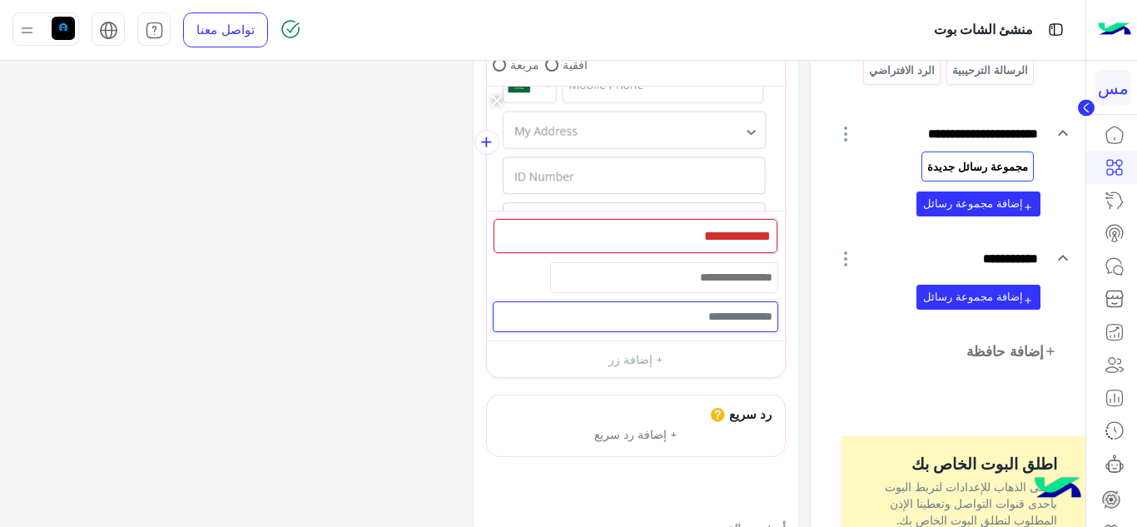
click at [745, 319] on input "text" at bounding box center [636, 316] width 286 height 31
click at [722, 239] on div at bounding box center [636, 236] width 284 height 35
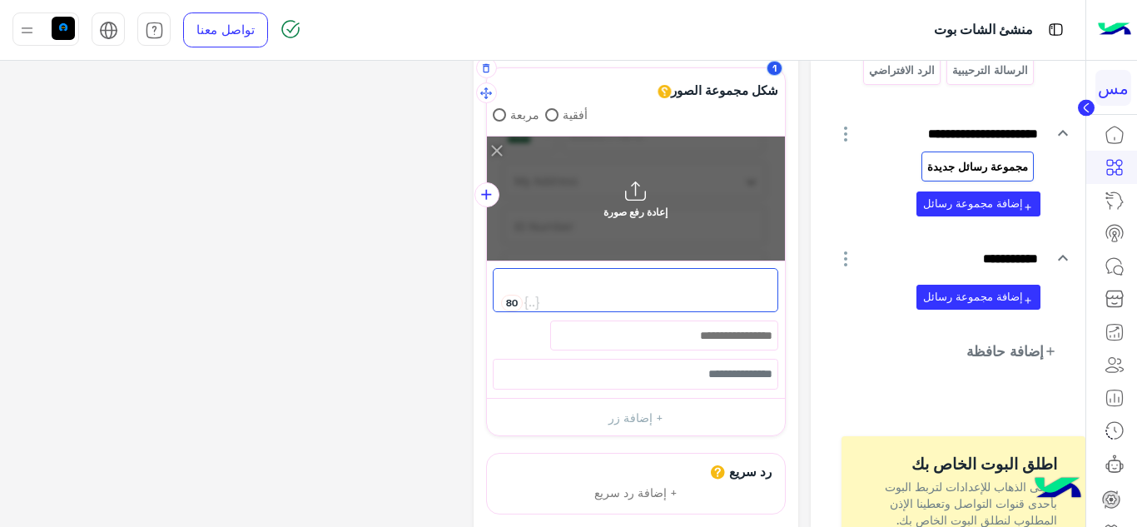
scroll to position [194, 0]
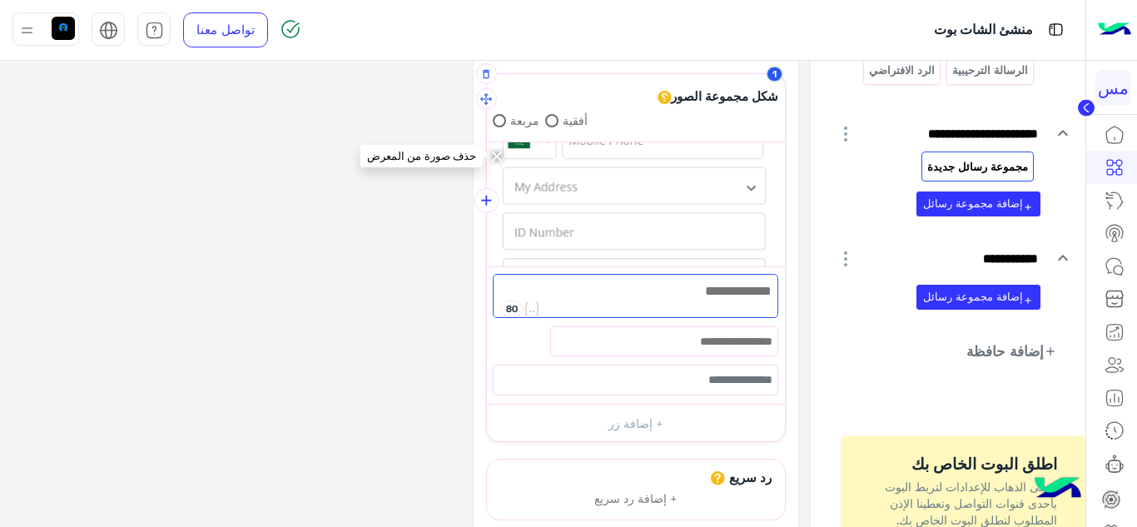
click at [494, 151] on icon "button" at bounding box center [498, 158] width 23 height 23
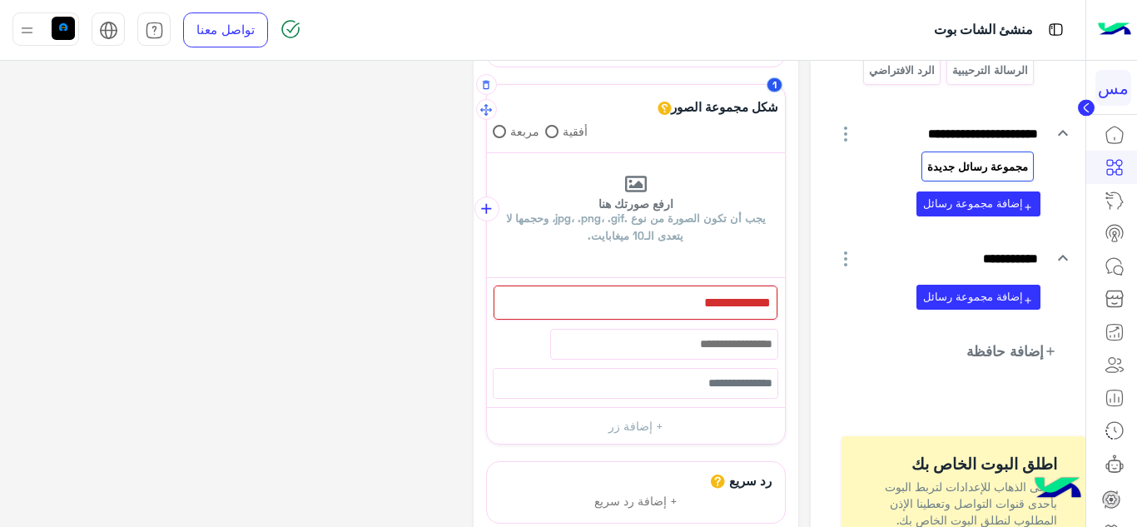
scroll to position [83, 0]
